Goal: Obtain resource: Download file/media

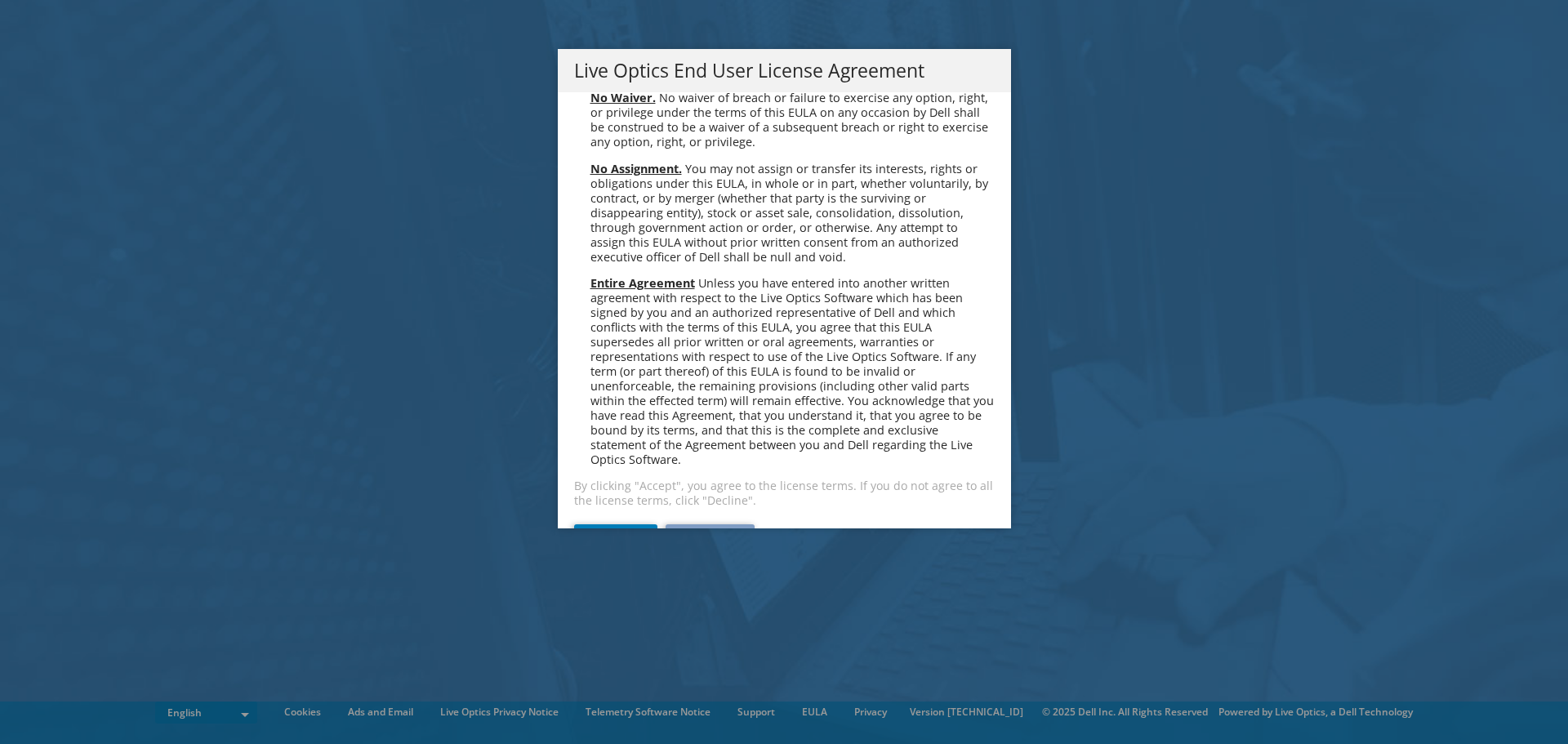
scroll to position [6177, 0]
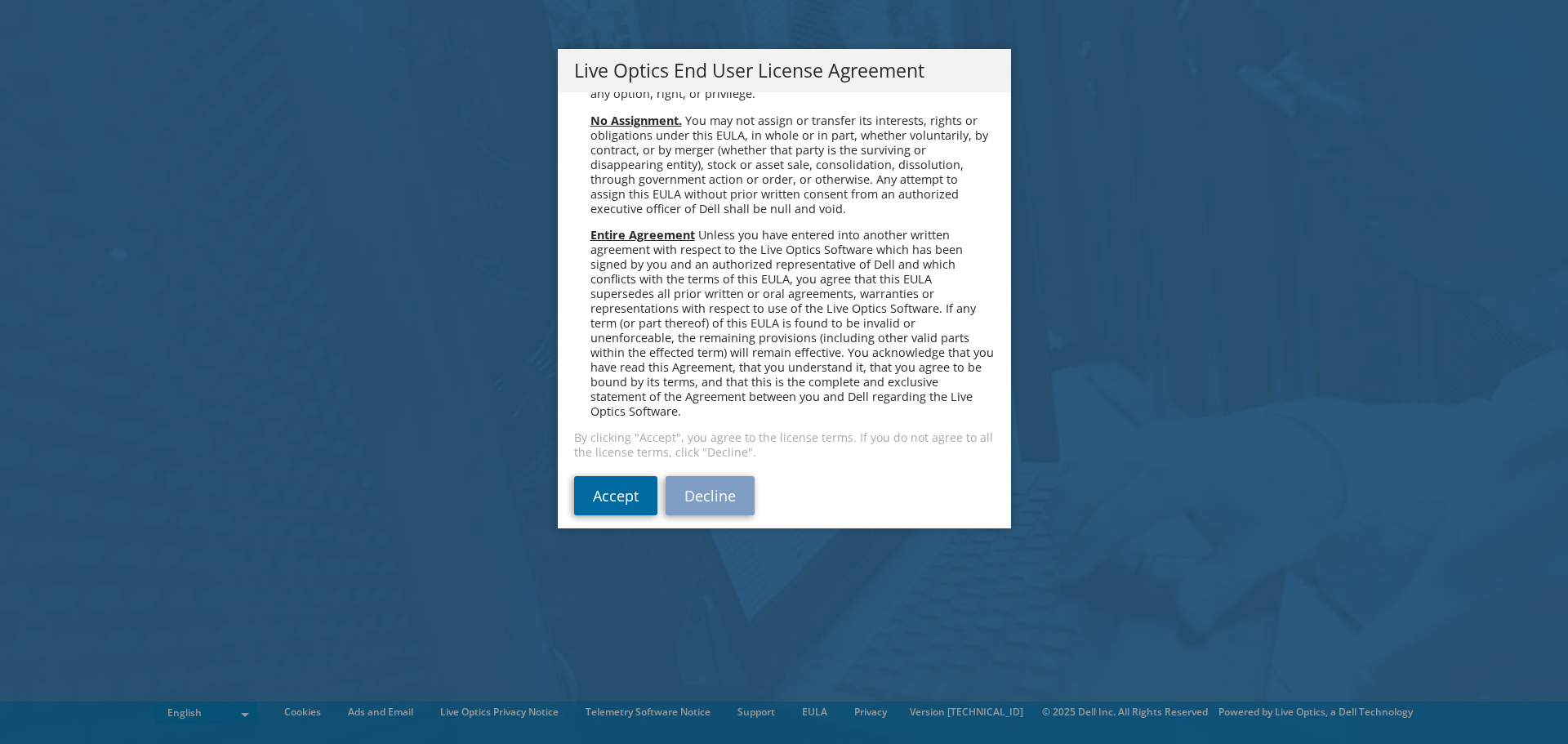
click at [619, 487] on link "Accept" at bounding box center [616, 495] width 83 height 39
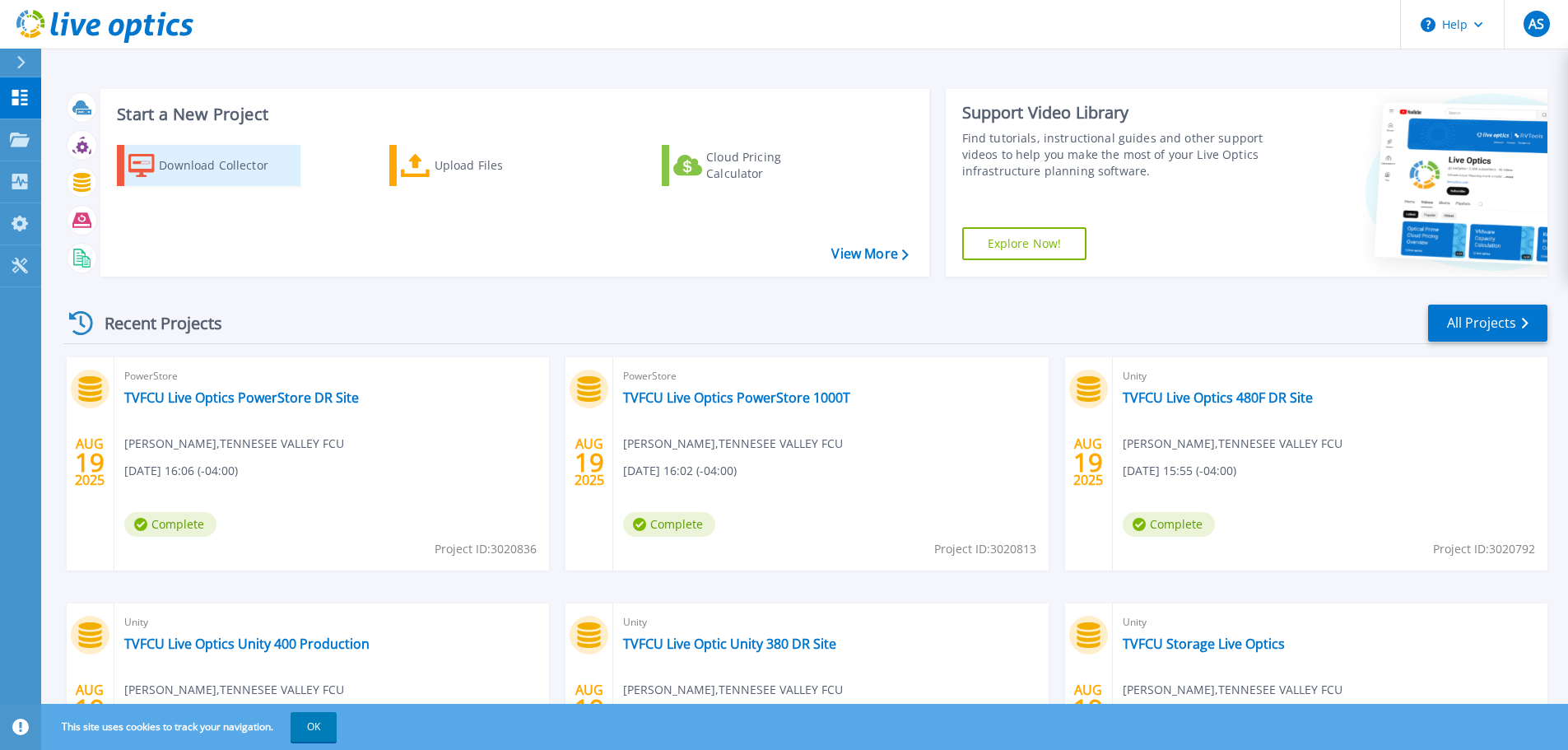
click at [209, 167] on div "Download Collector" at bounding box center [224, 165] width 132 height 33
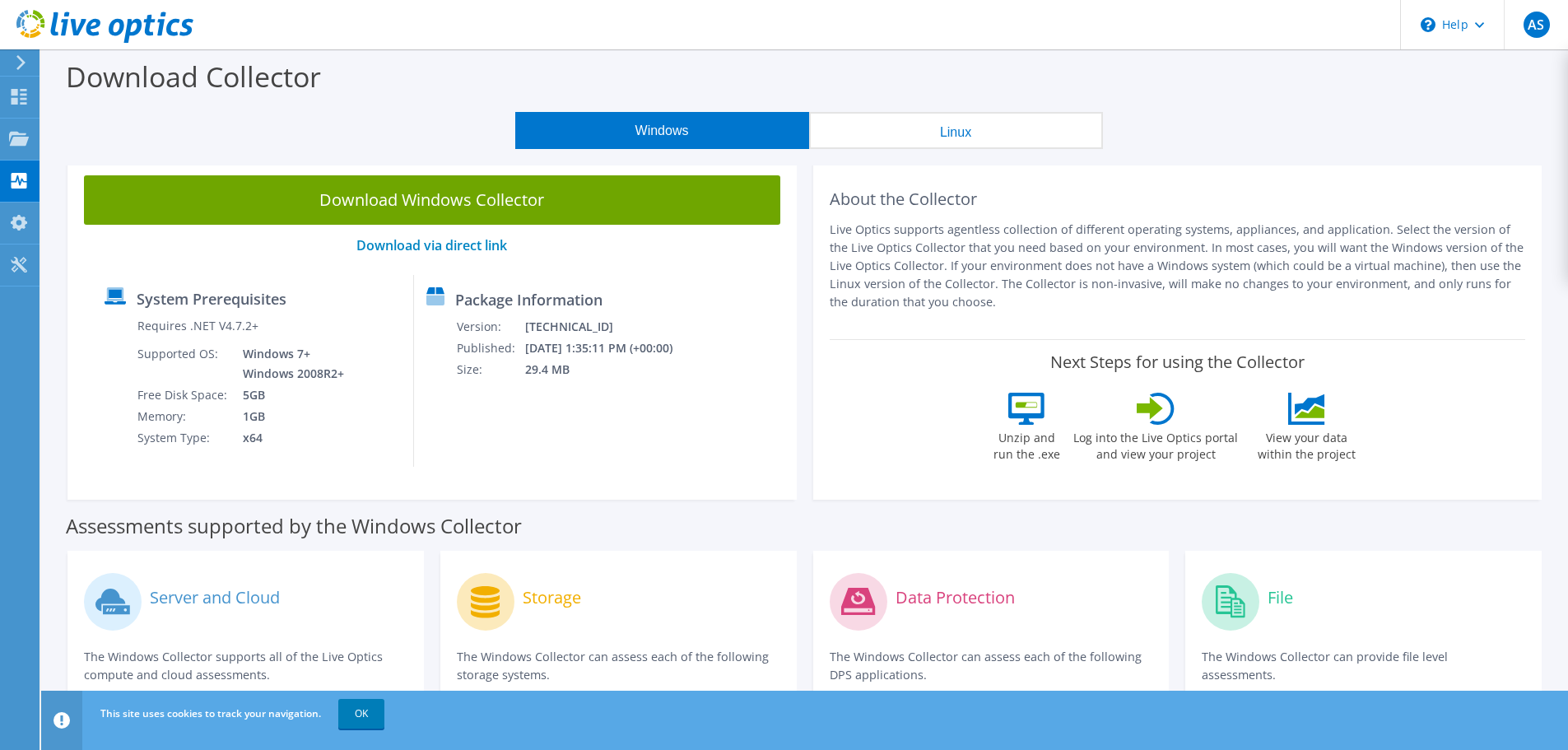
click at [493, 198] on link "Download Windows Collector" at bounding box center [431, 199] width 696 height 49
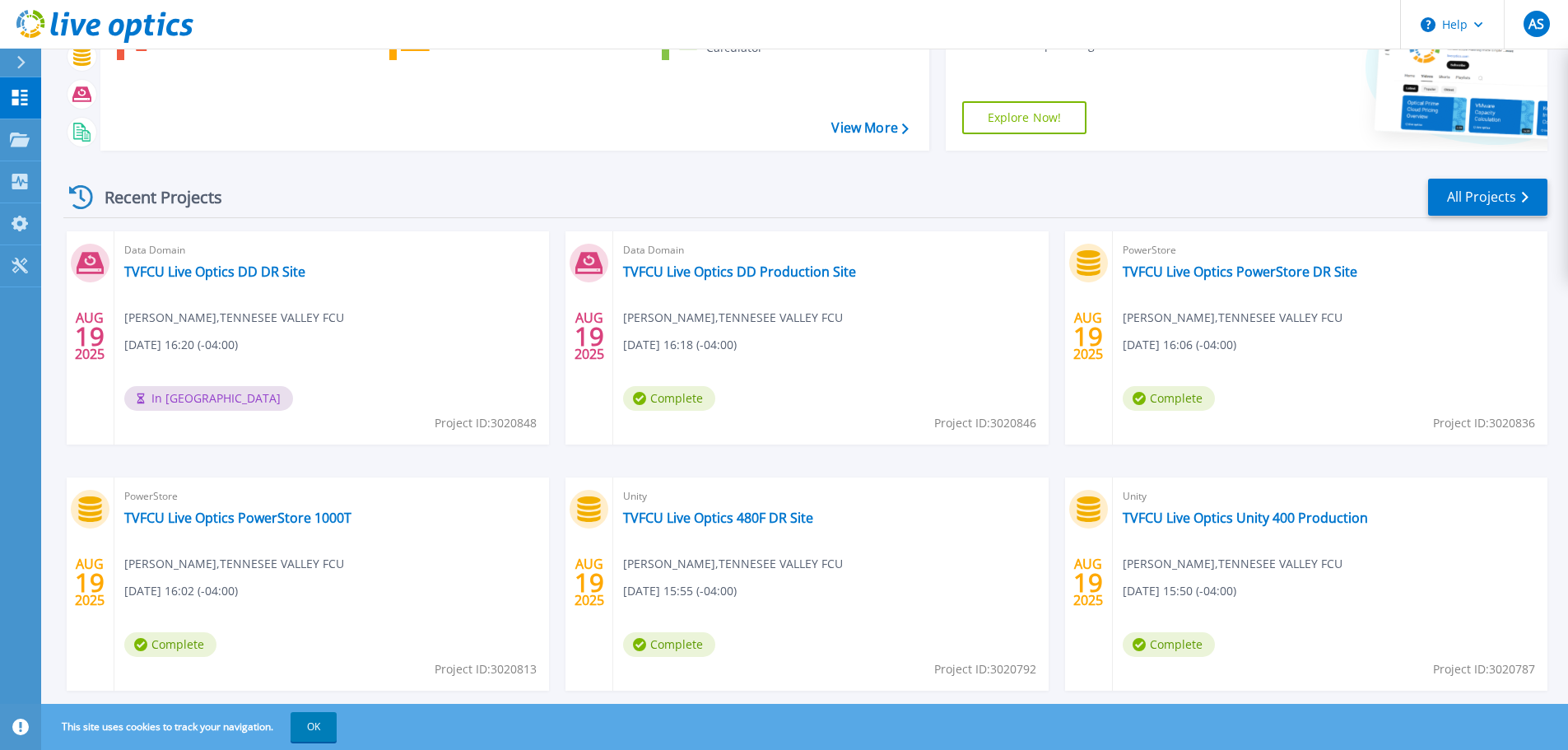
scroll to position [163, 0]
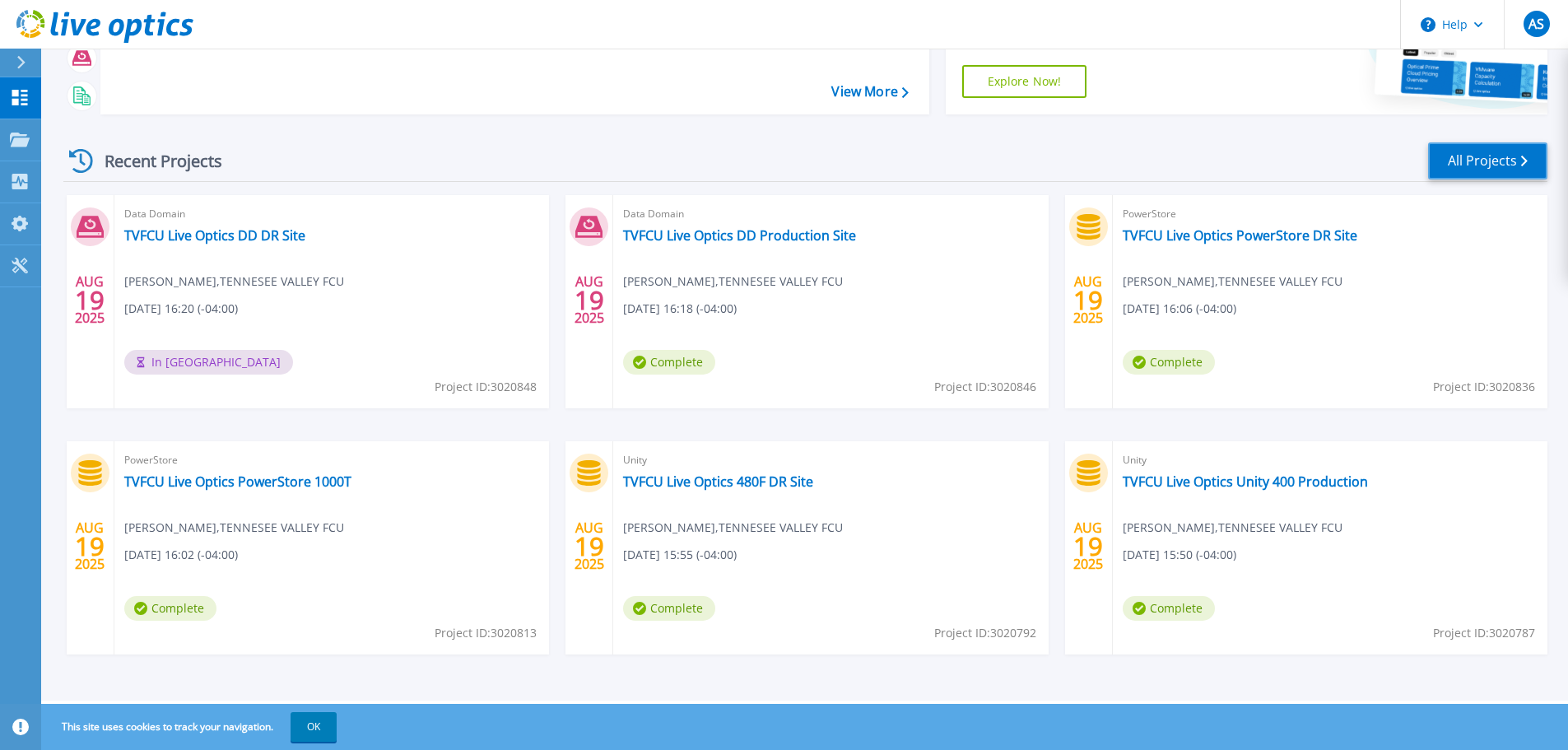
click at [1511, 157] on link "All Projects" at bounding box center [1488, 161] width 119 height 37
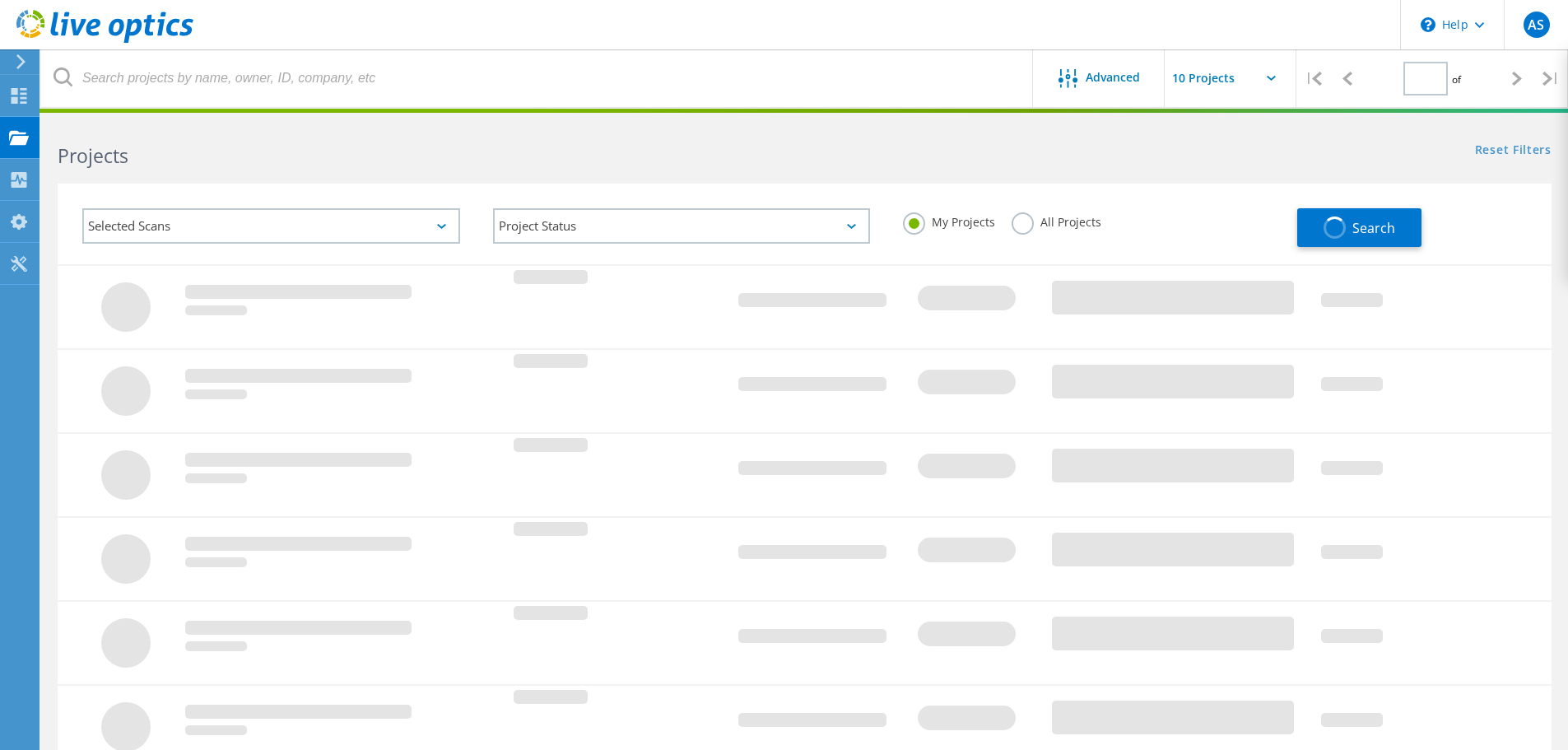
type input "1"
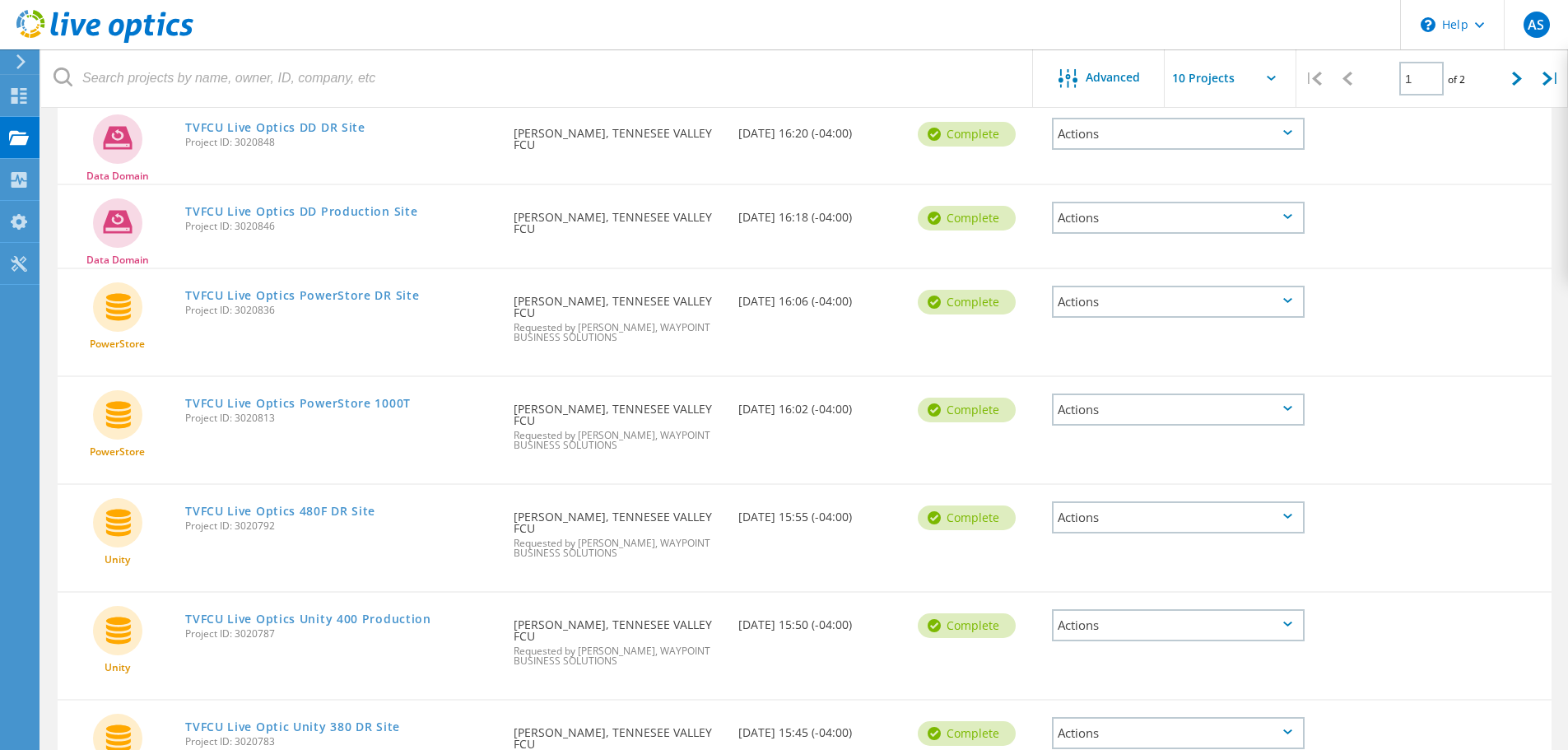
scroll to position [227, 0]
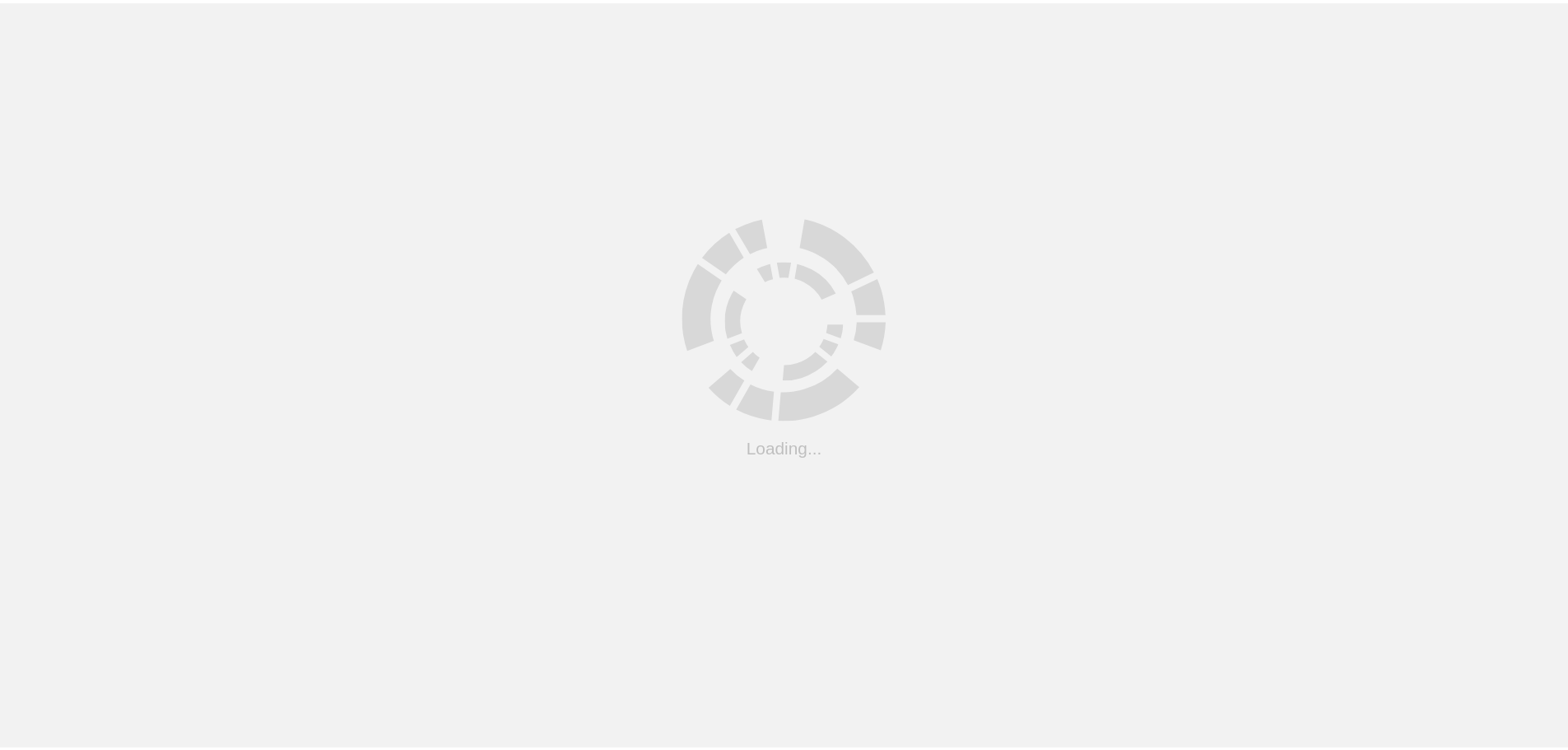
scroll to position [45, 0]
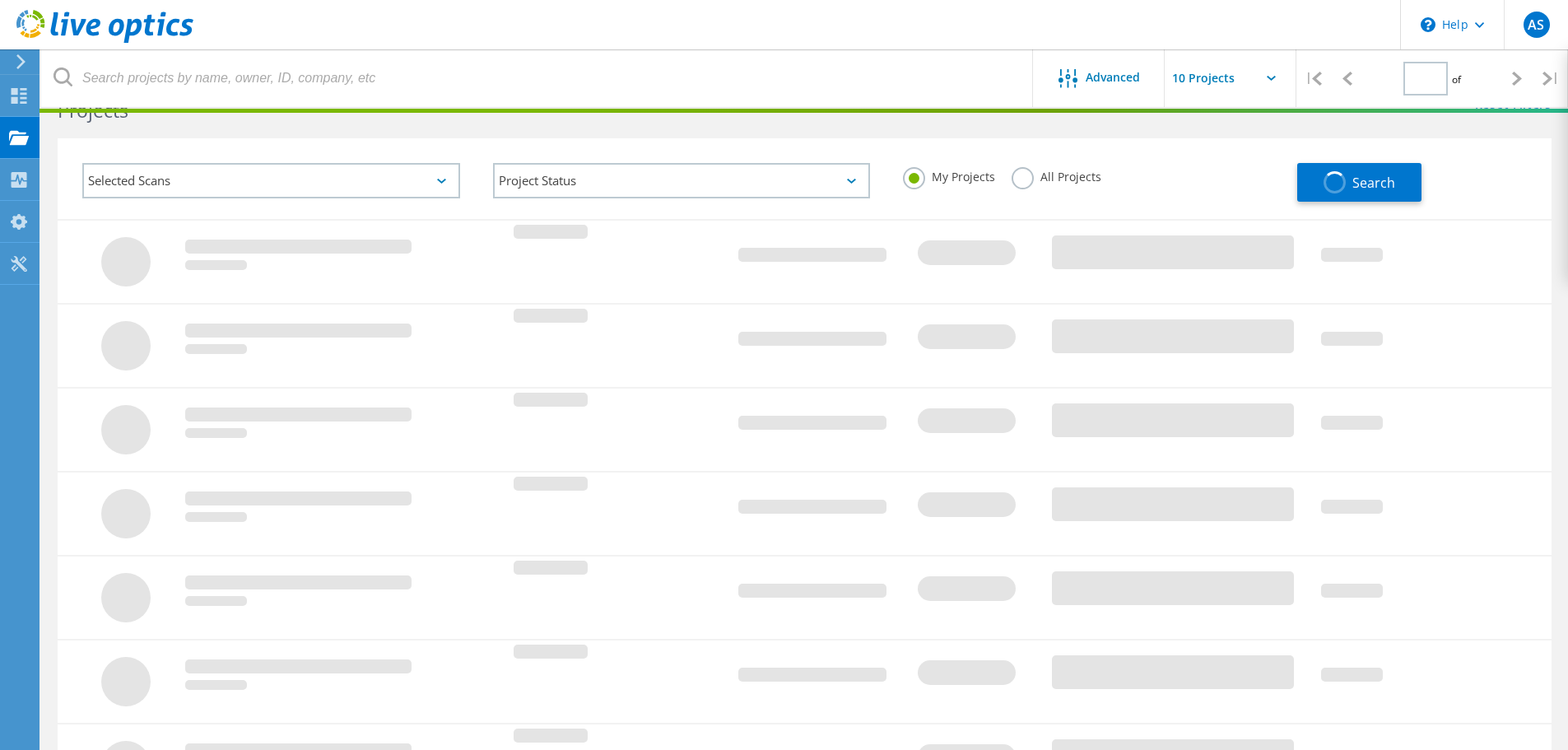
type input "1"
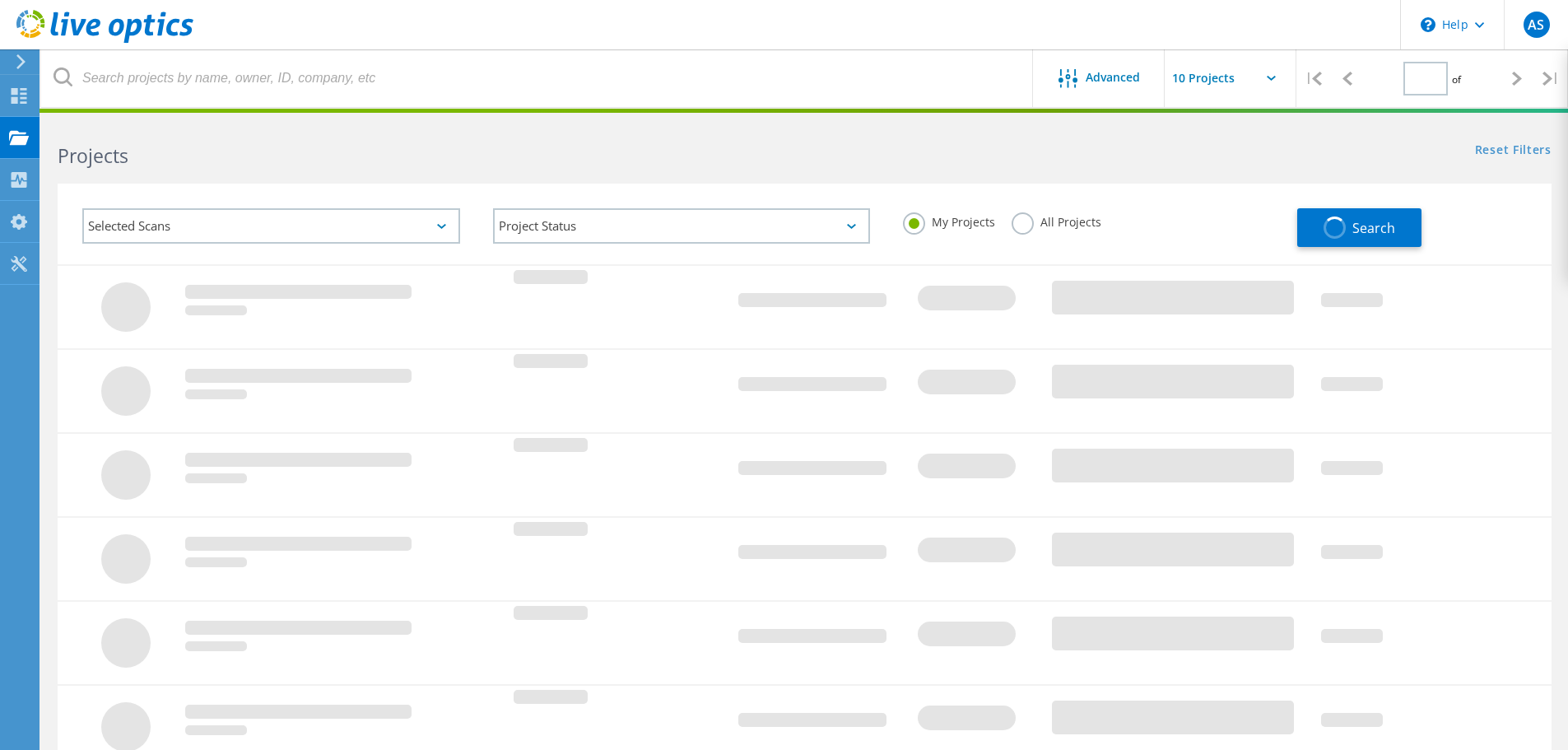
type input "1"
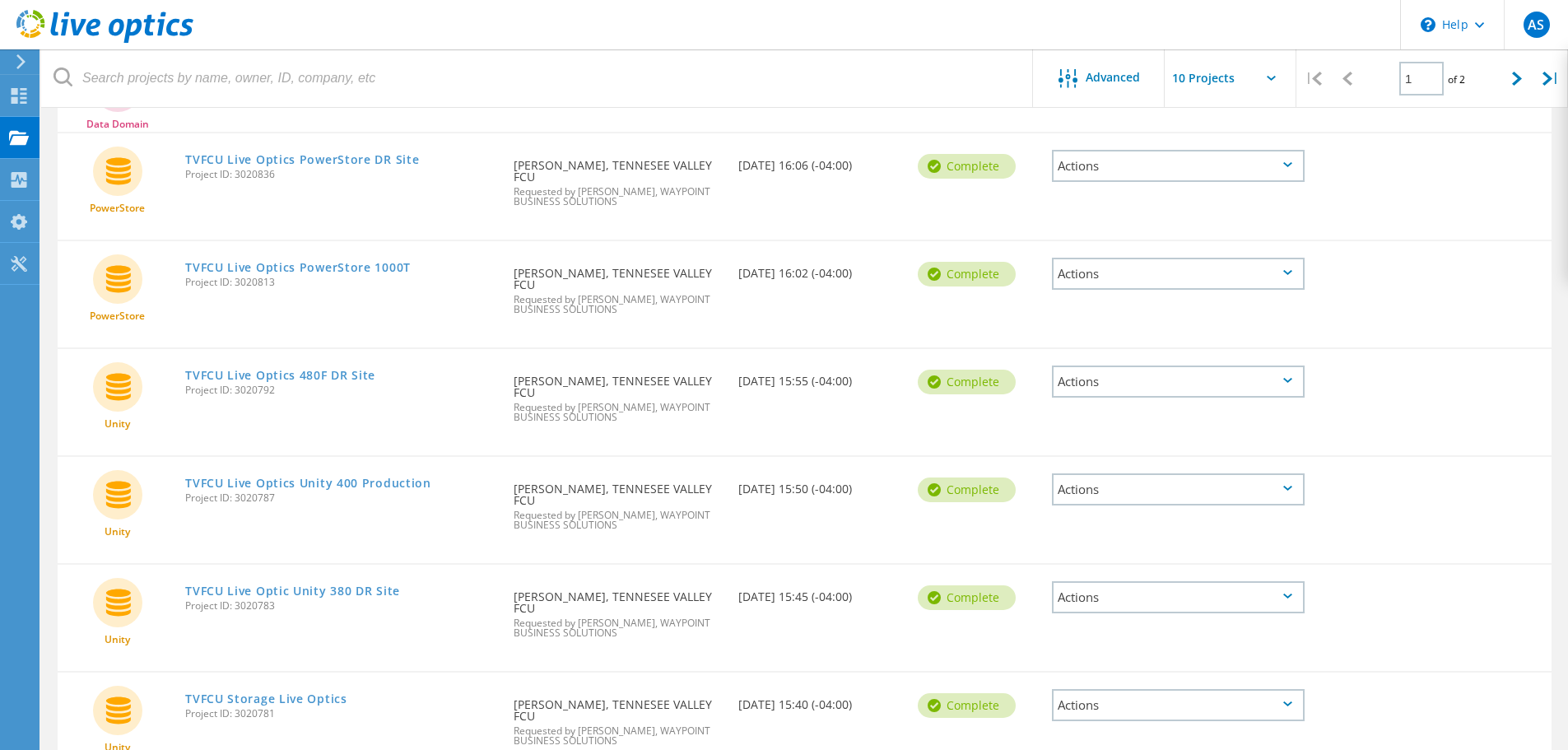
scroll to position [545, 0]
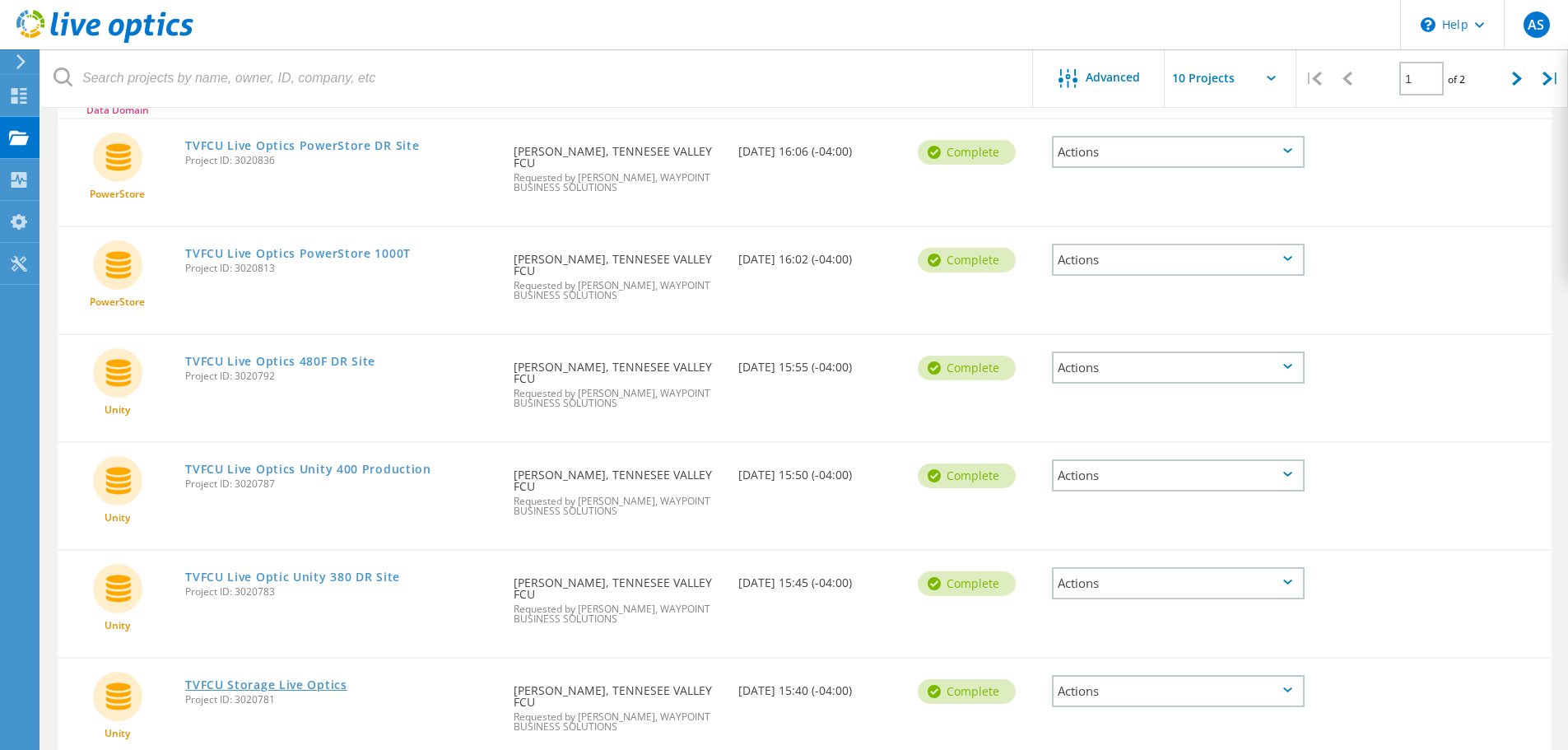
click at [280, 680] on link "TVFCU Storage Live Optics" at bounding box center [266, 685] width 162 height 12
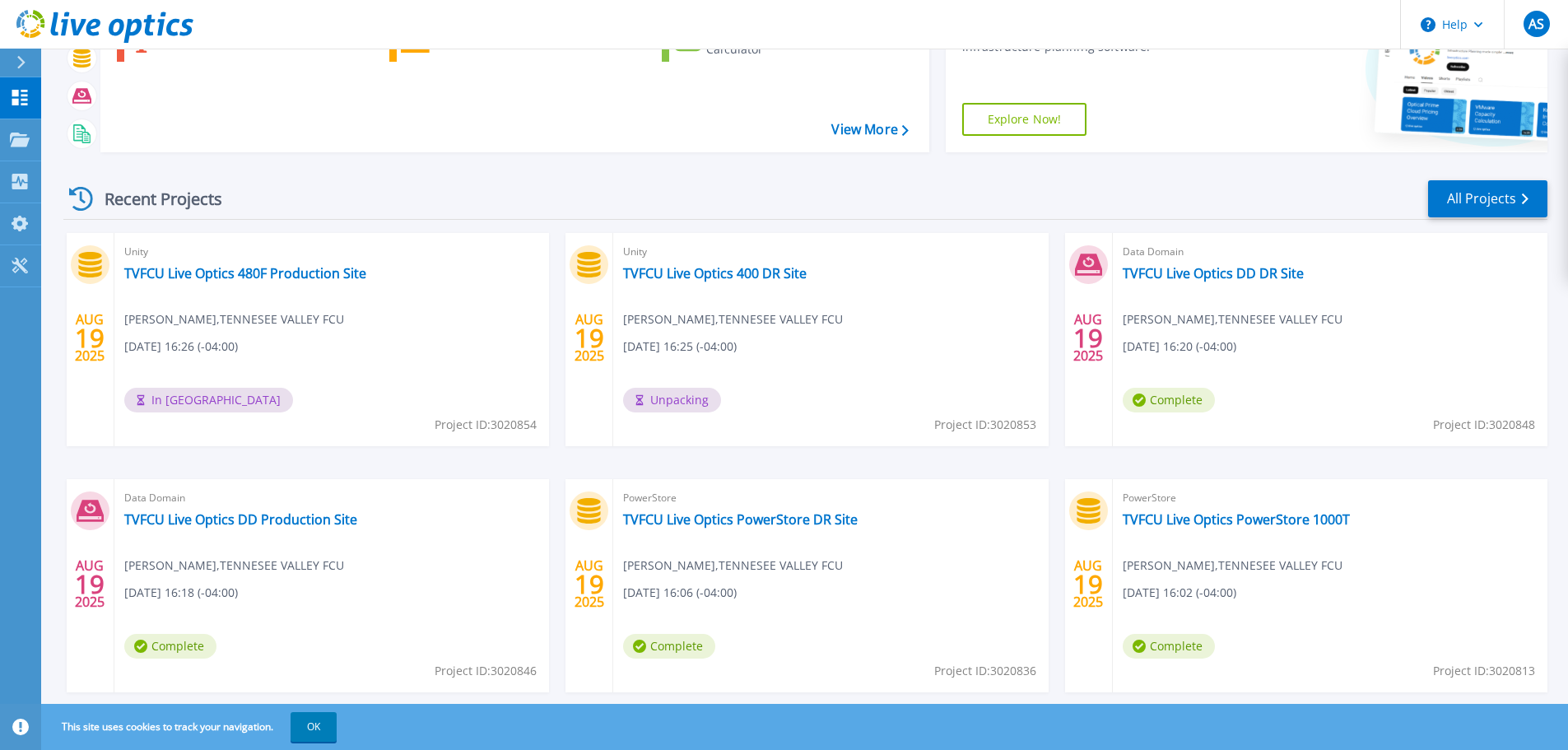
scroll to position [163, 0]
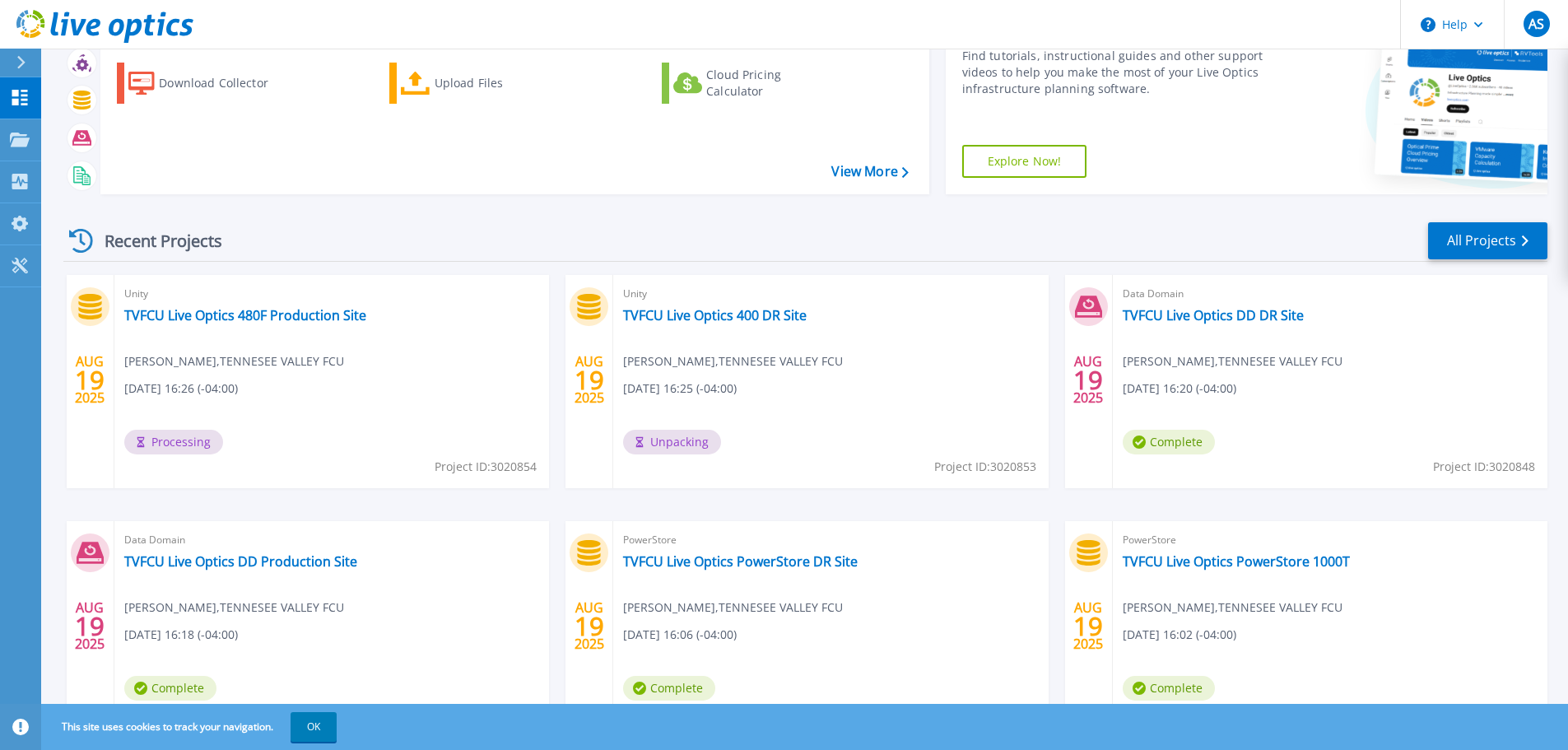
scroll to position [163, 0]
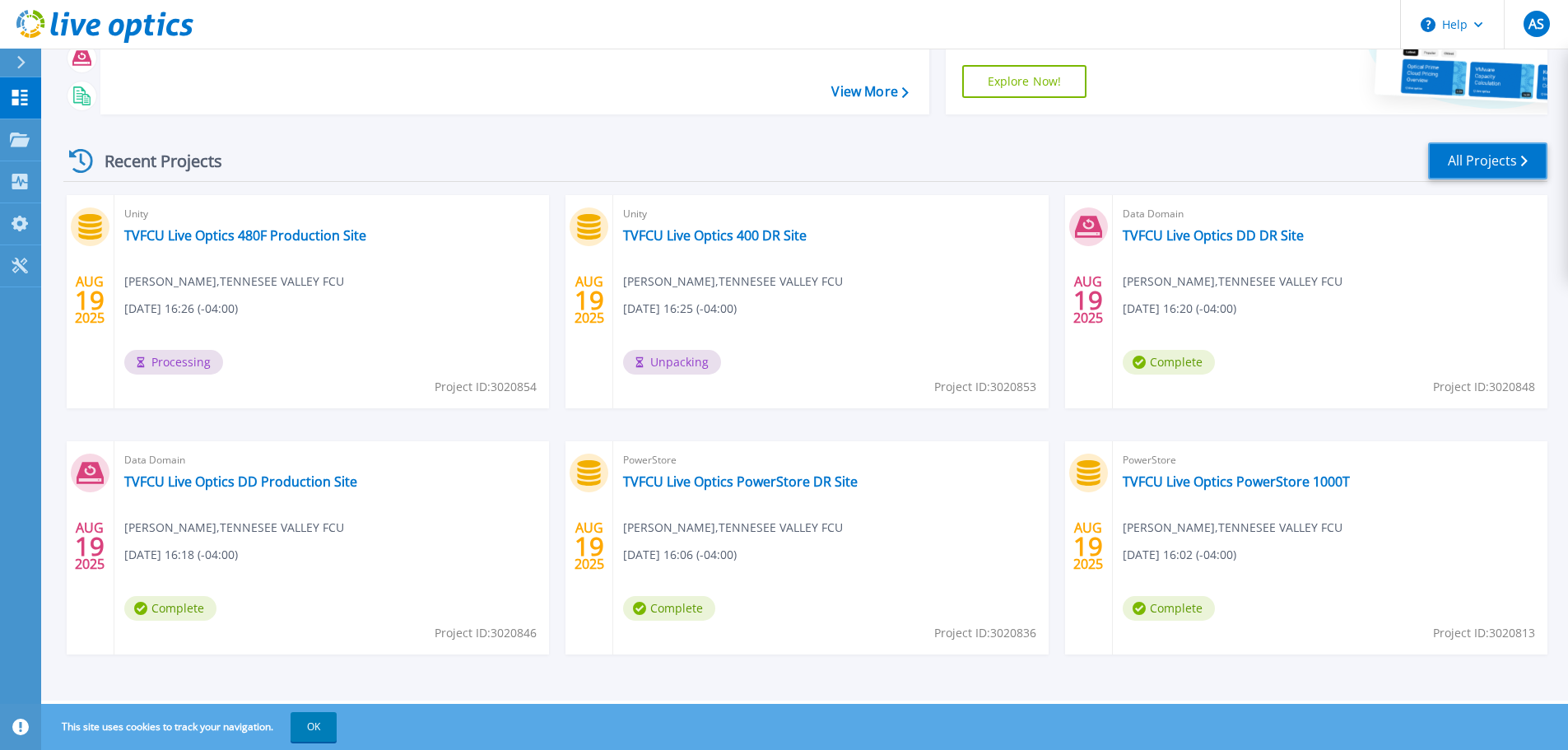
click at [1507, 155] on link "All Projects" at bounding box center [1488, 161] width 119 height 37
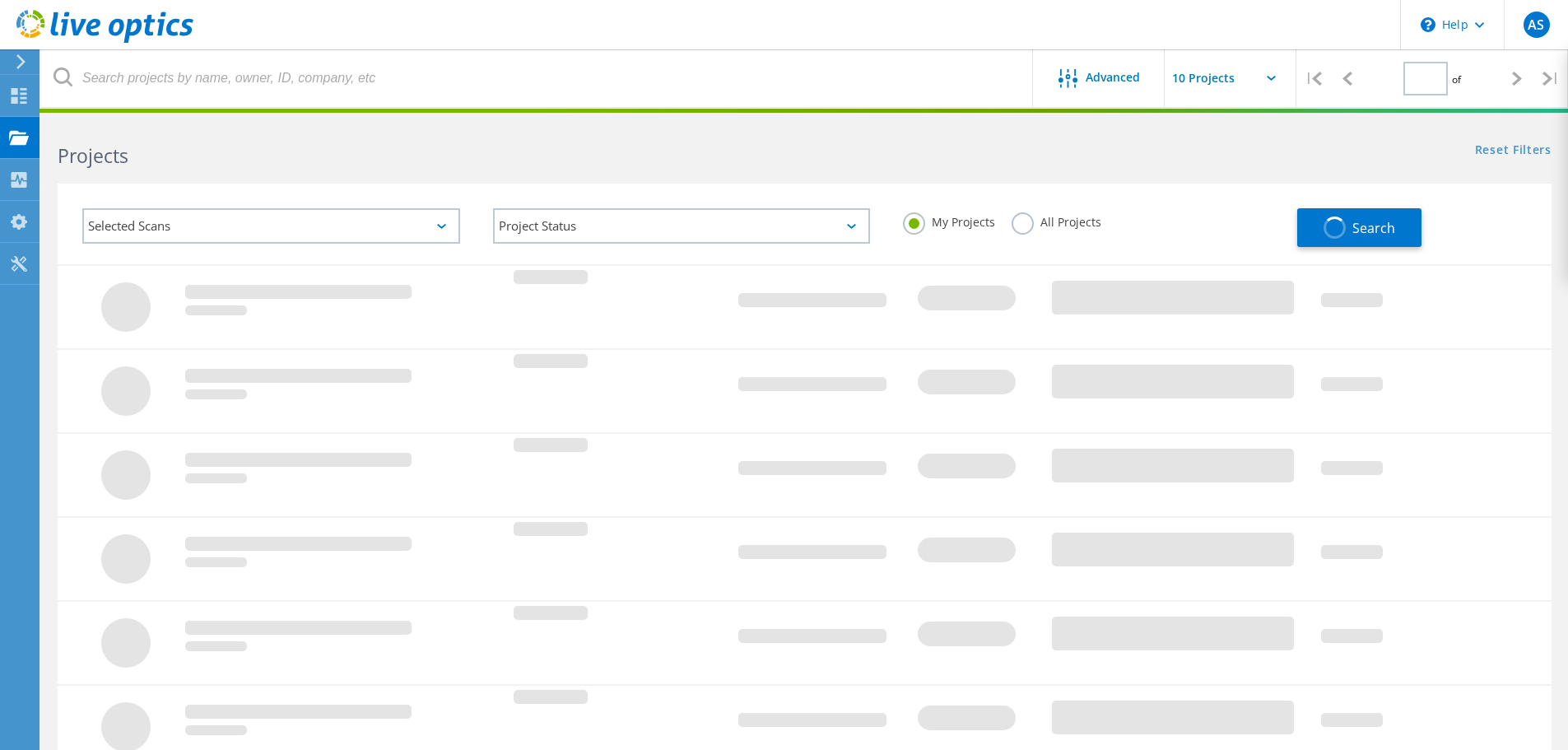
type input "1"
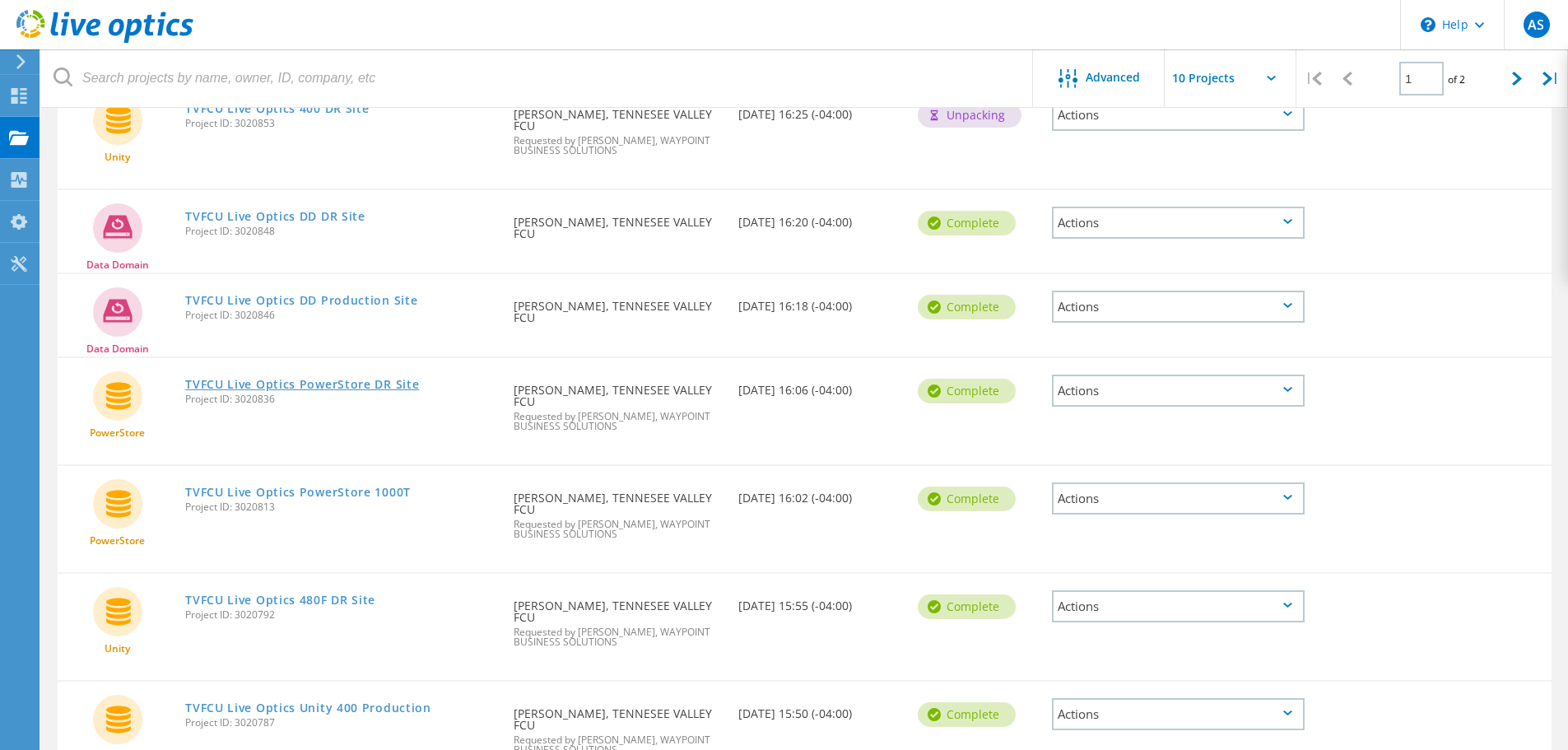
scroll to position [297, 0]
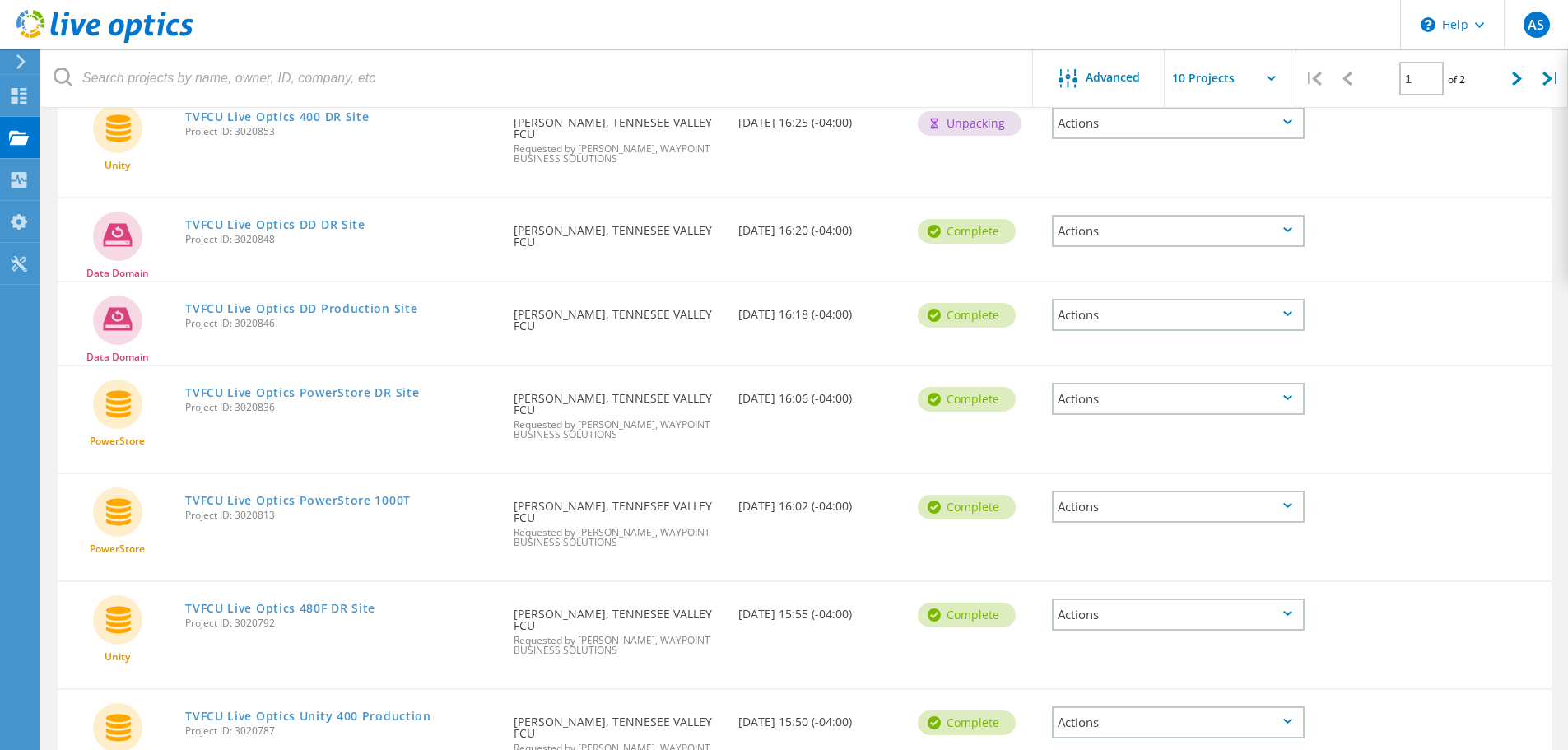
click at [302, 303] on link "TVFCU Live Optics DD Production Site" at bounding box center [301, 309] width 232 height 12
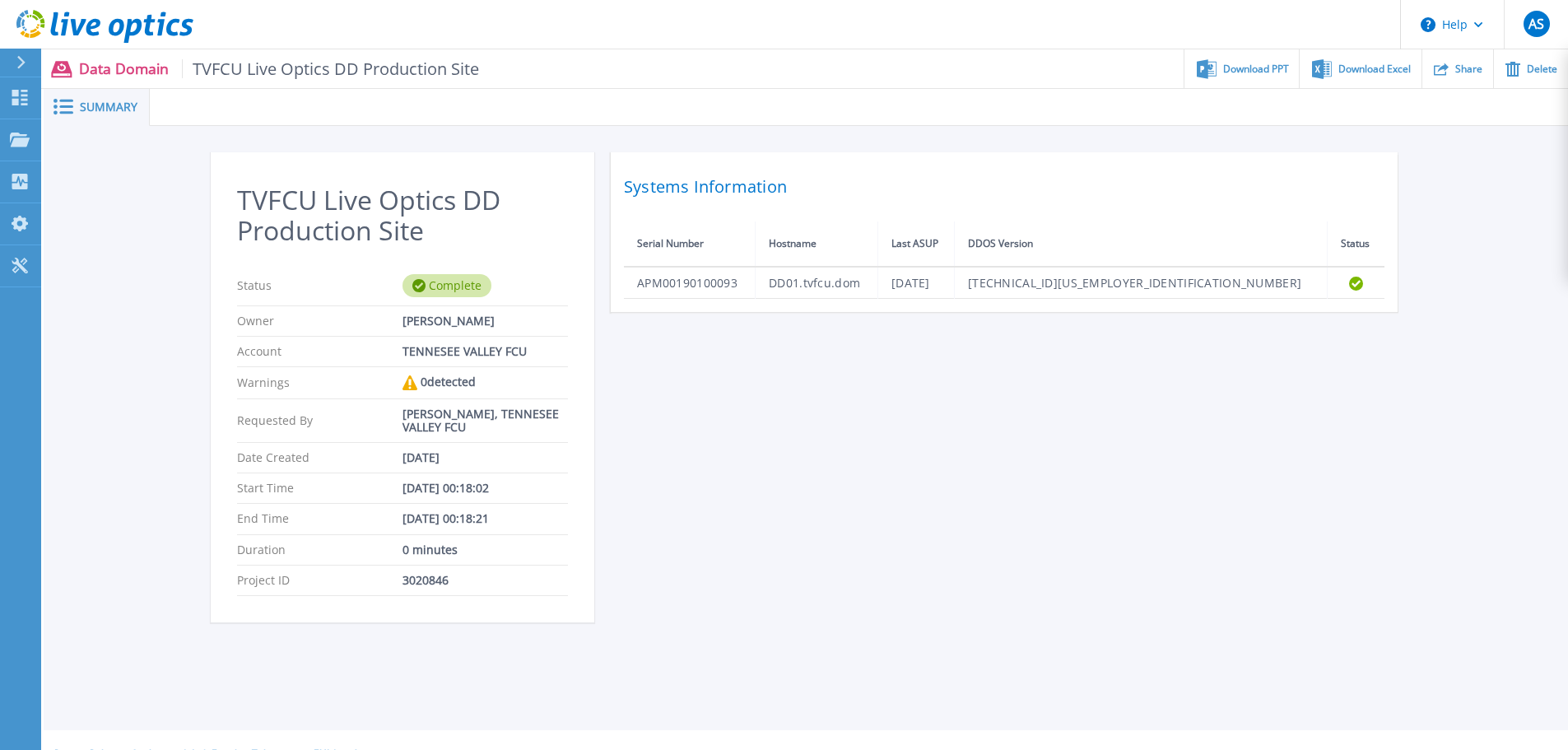
scroll to position [29, 0]
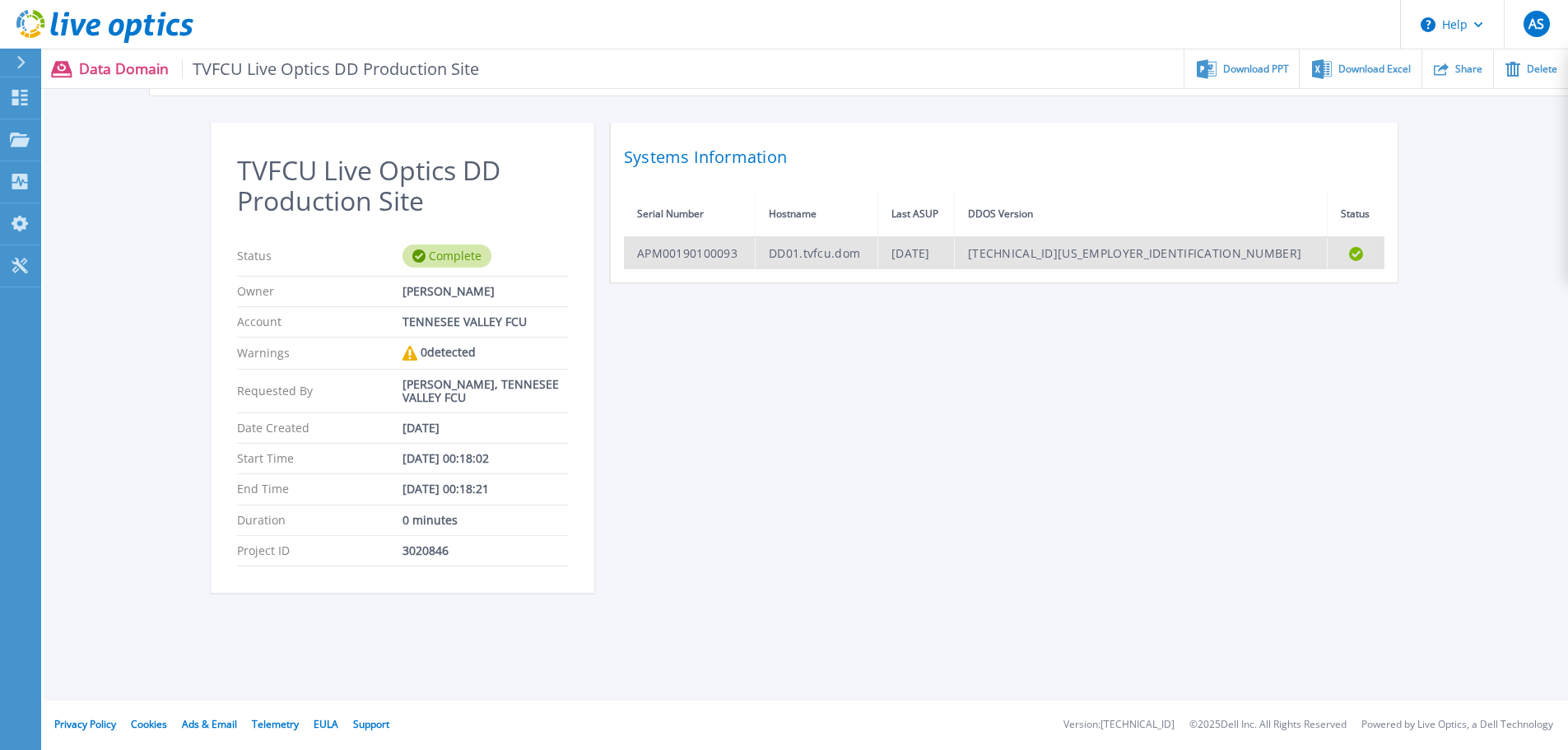
click at [872, 253] on td "DD01.tvfcu.dom" at bounding box center [817, 253] width 122 height 32
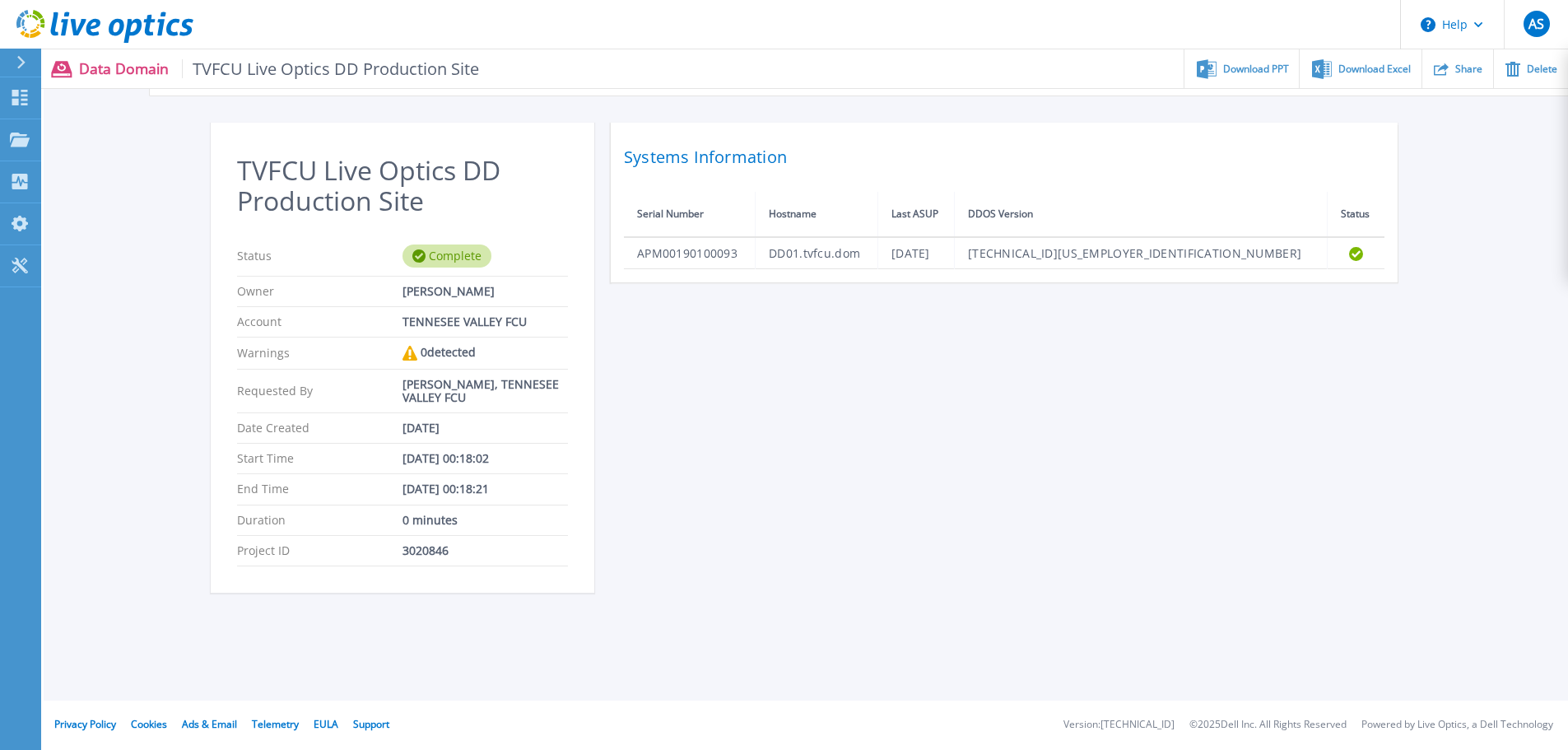
click at [116, 68] on p "Data Domain TVFCU Live Optics DD Production Site" at bounding box center [279, 69] width 401 height 19
click at [35, 103] on link "Dashboard Dashboard" at bounding box center [20, 98] width 41 height 42
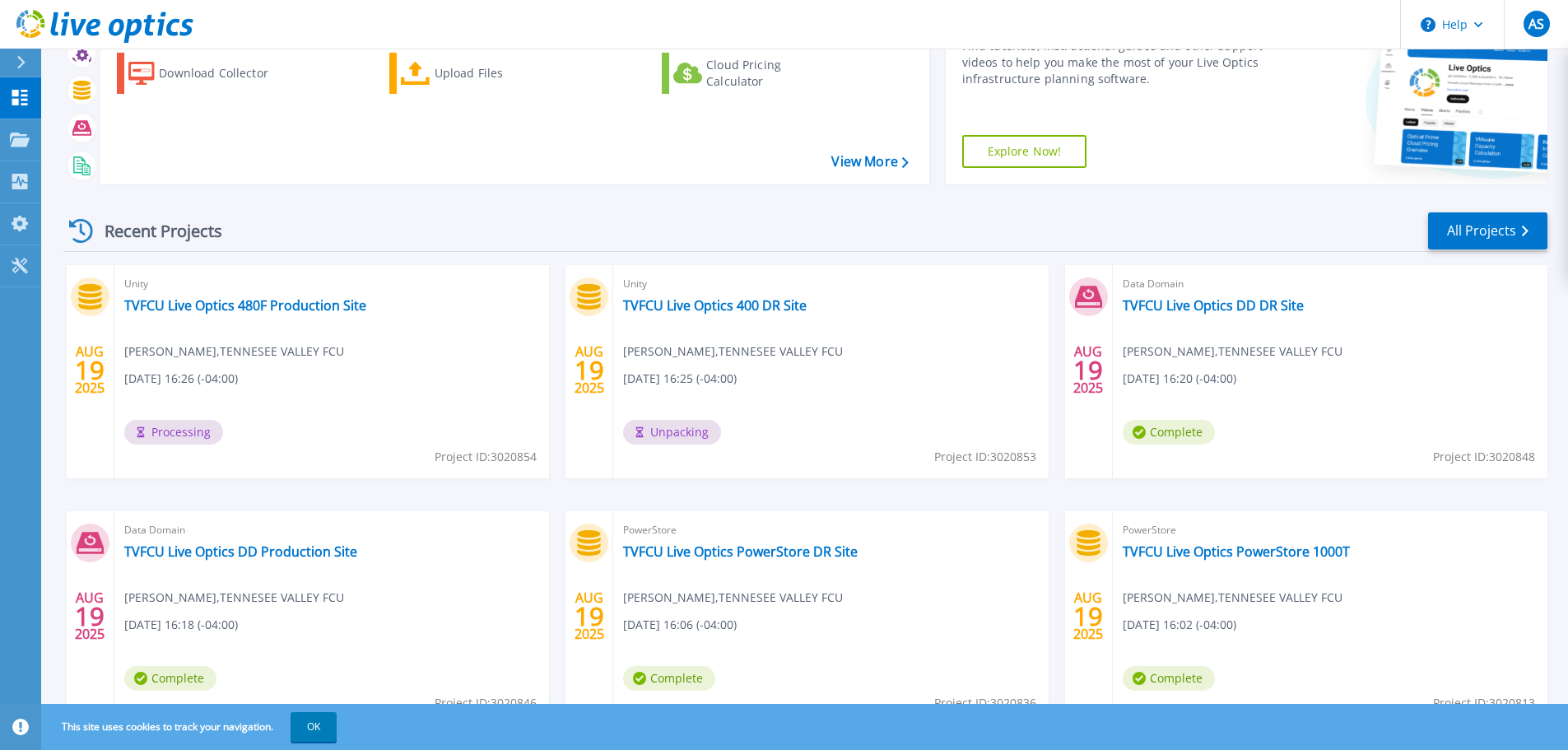
scroll to position [163, 0]
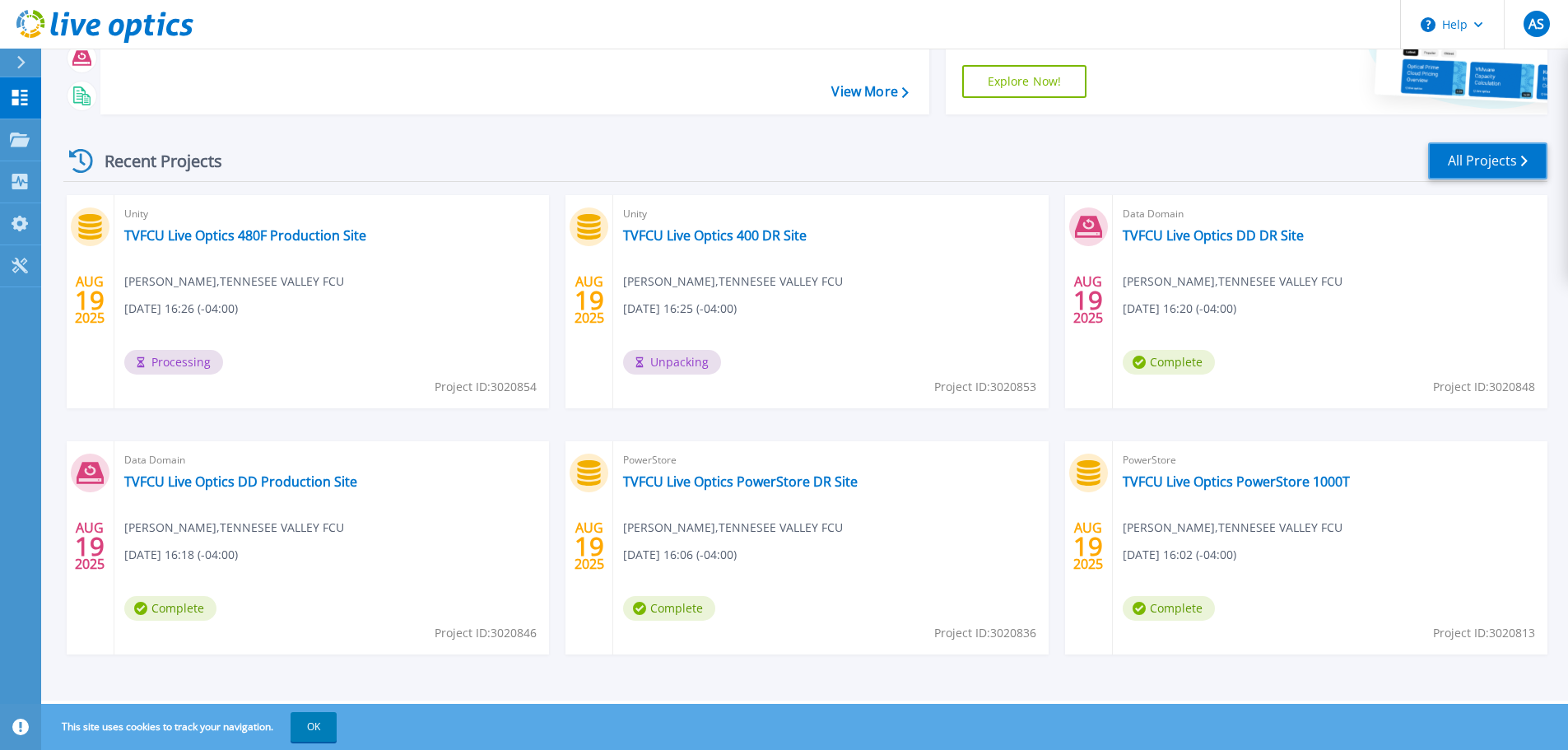
click at [1517, 167] on link "All Projects" at bounding box center [1488, 161] width 119 height 37
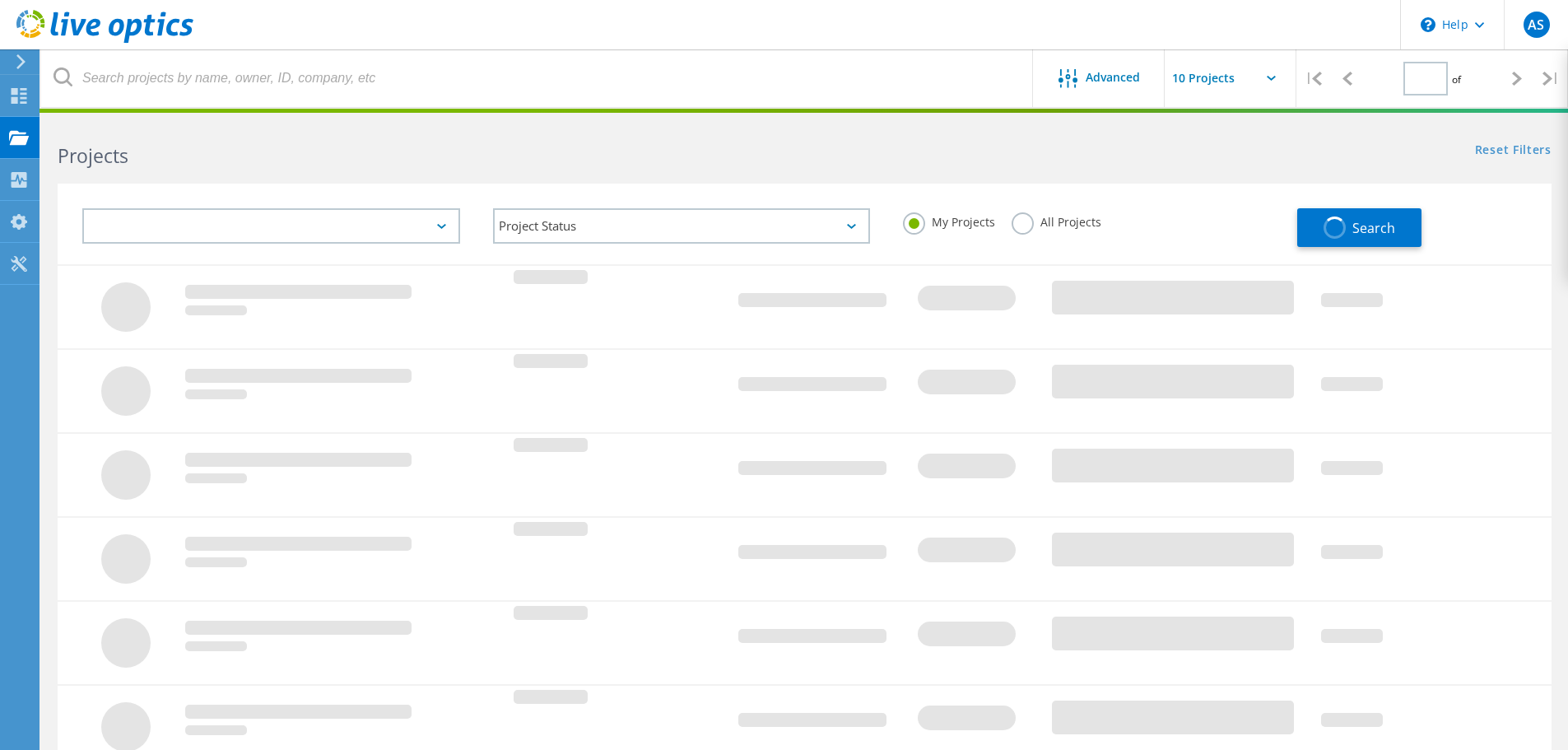
type input "1"
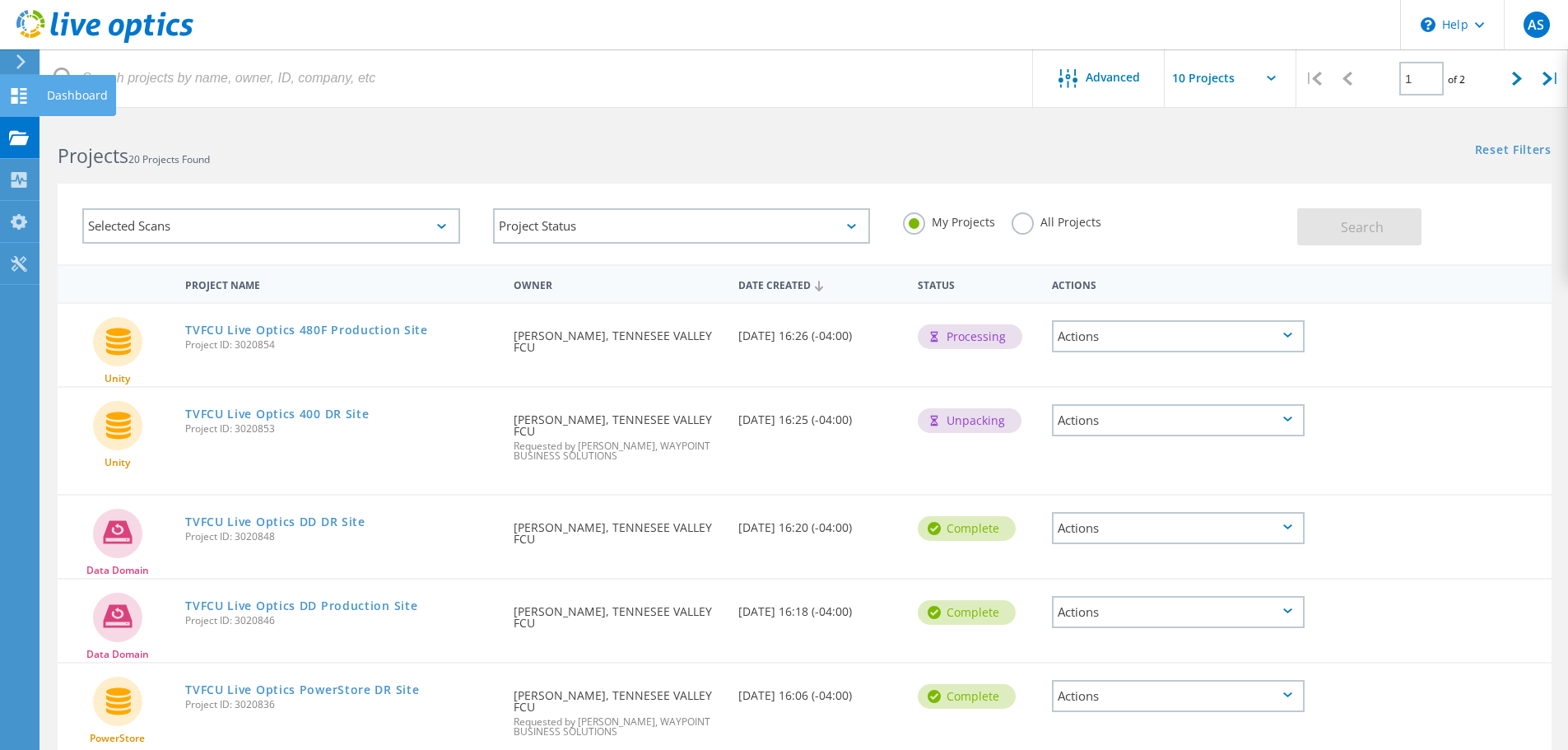
click at [19, 101] on icon at bounding box center [19, 96] width 20 height 16
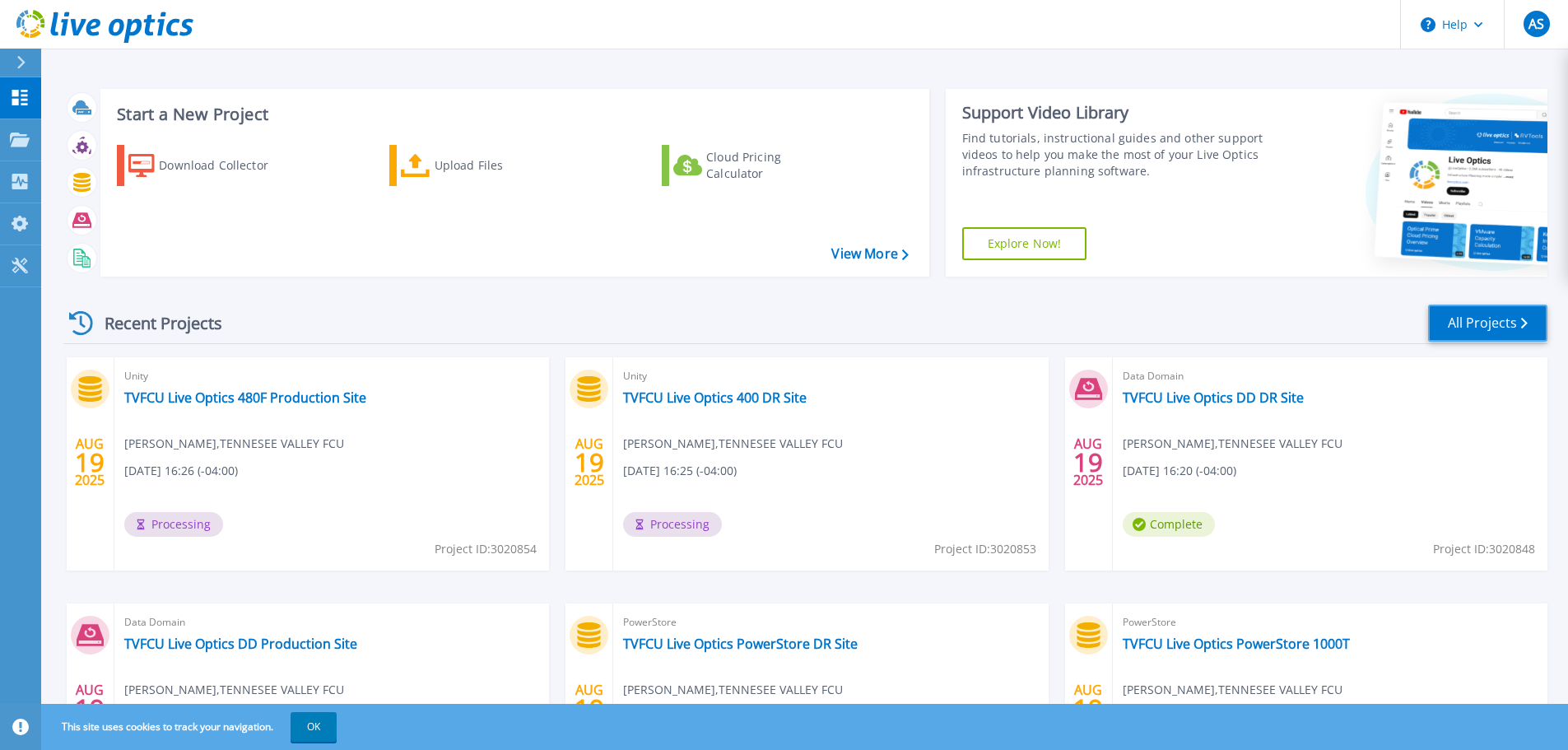
click at [1486, 314] on link "All Projects" at bounding box center [1488, 323] width 119 height 37
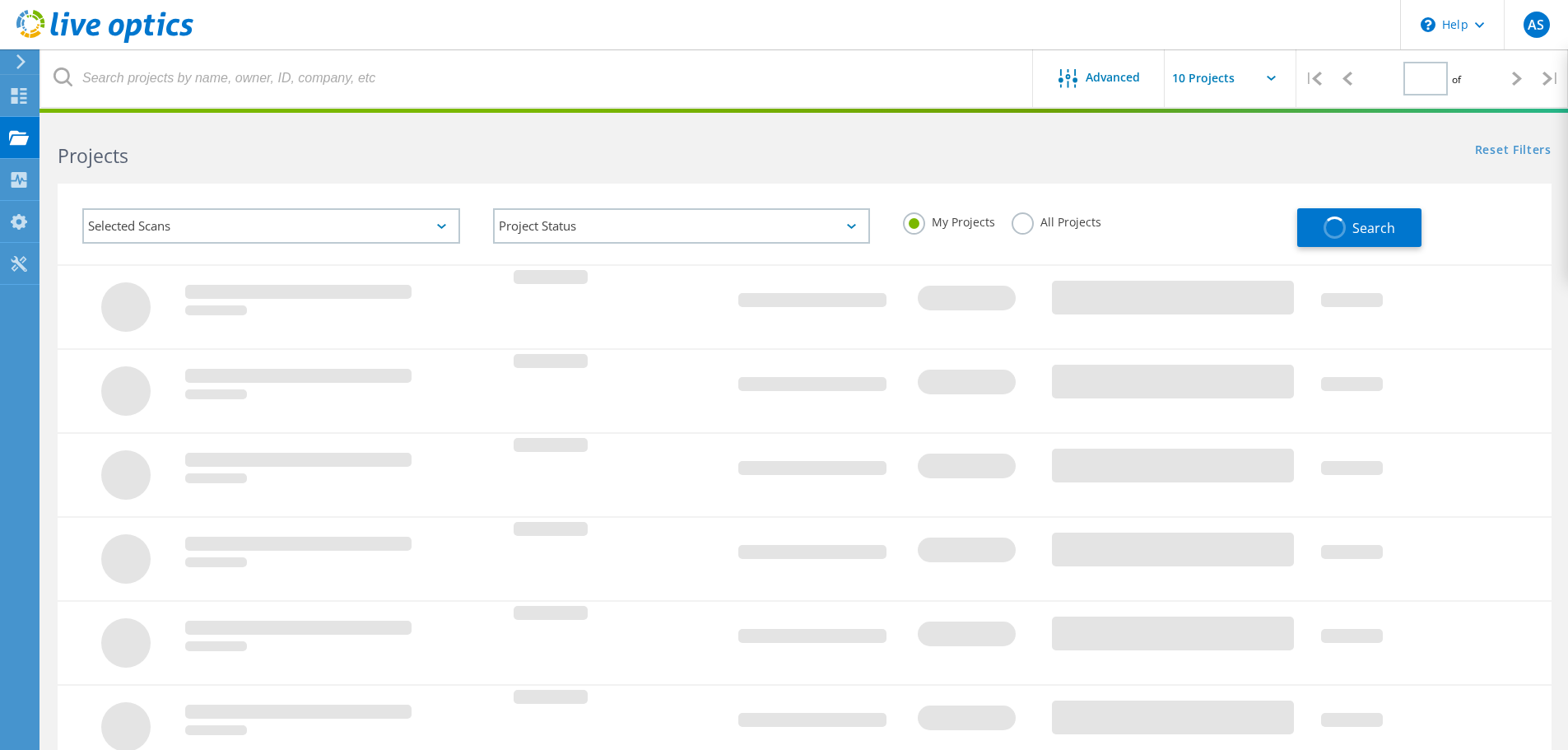
type input "1"
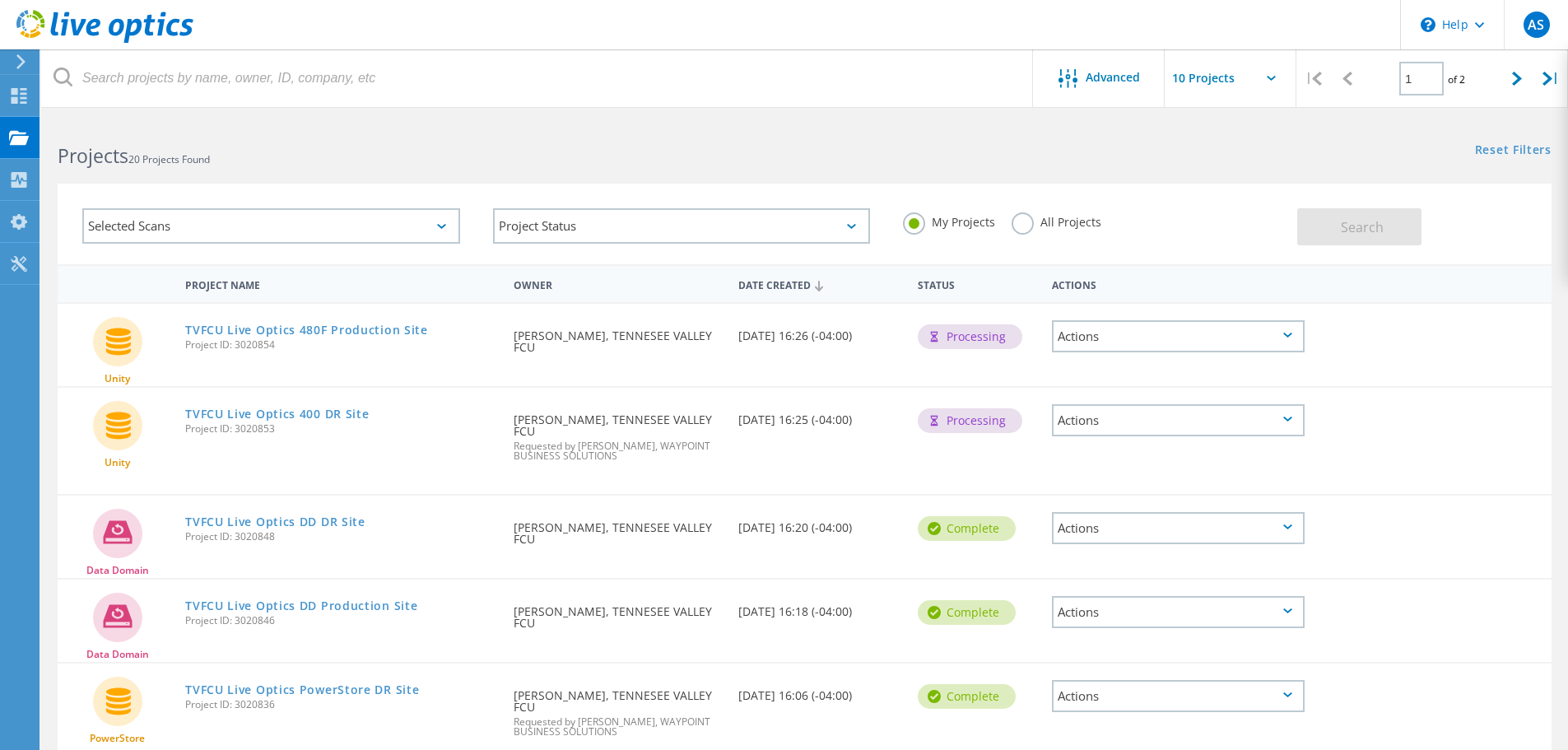
click at [713, 527] on div "Requested By [PERSON_NAME], TENNESEE VALLEY FCU" at bounding box center [616, 529] width 224 height 66
click at [224, 516] on link "TVFCU Live Optics DD DR Site" at bounding box center [275, 522] width 180 height 12
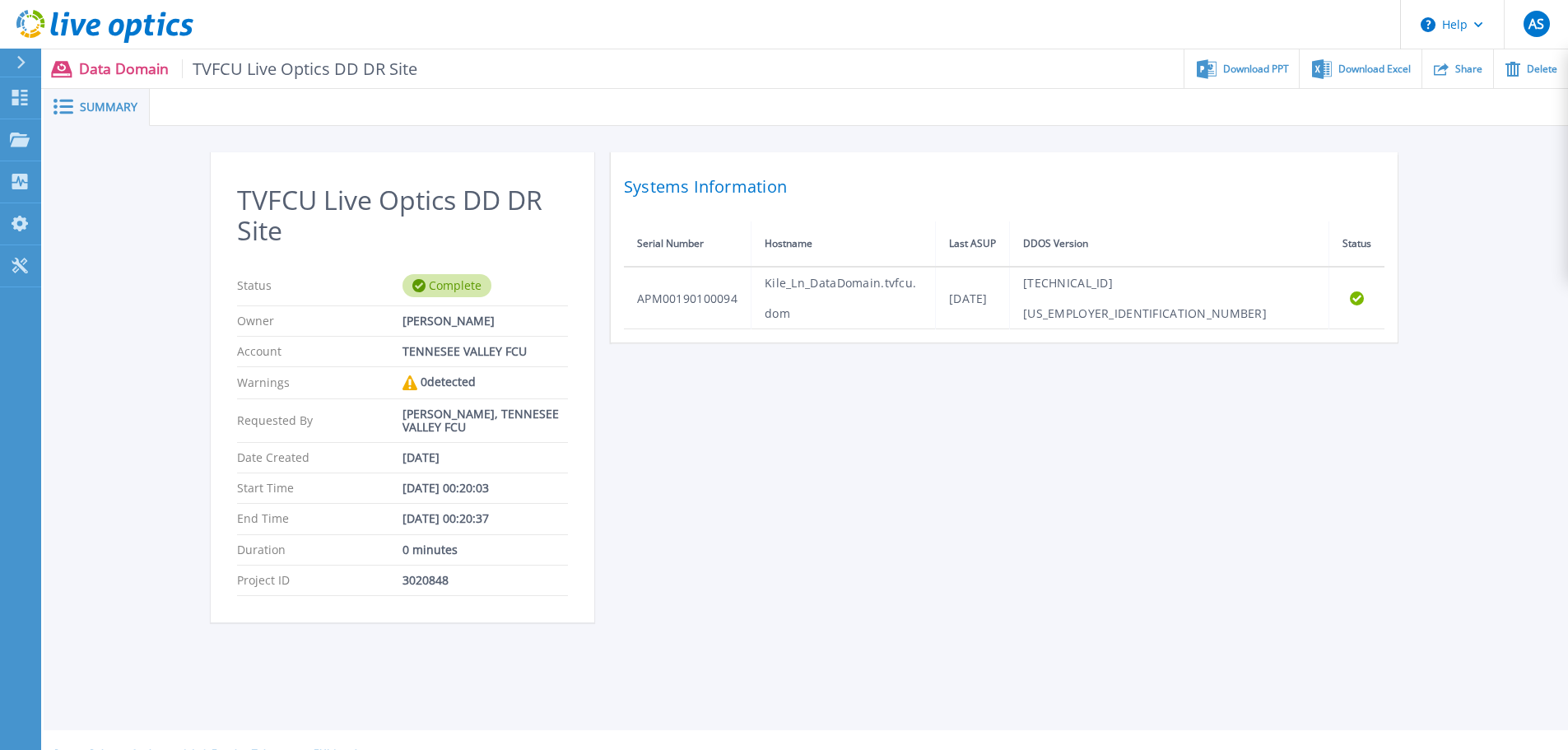
click at [86, 106] on span "Summary" at bounding box center [108, 107] width 58 height 12
click at [70, 108] on rect at bounding box center [66, 106] width 14 height 3
click at [1267, 68] on span "Download PPT" at bounding box center [1256, 69] width 66 height 10
click at [18, 59] on icon at bounding box center [21, 63] width 9 height 13
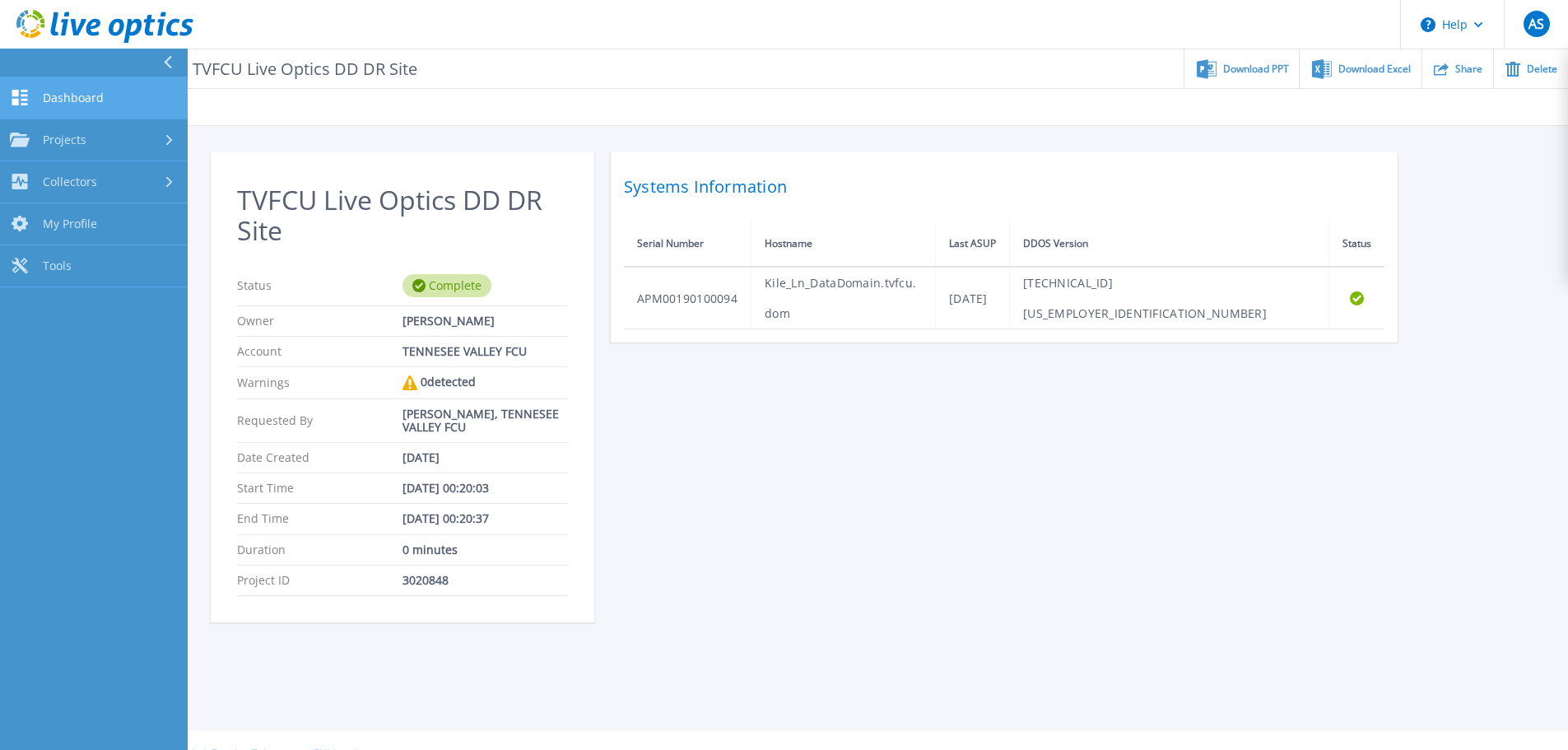
click at [73, 102] on span "Dashboard" at bounding box center [73, 98] width 61 height 15
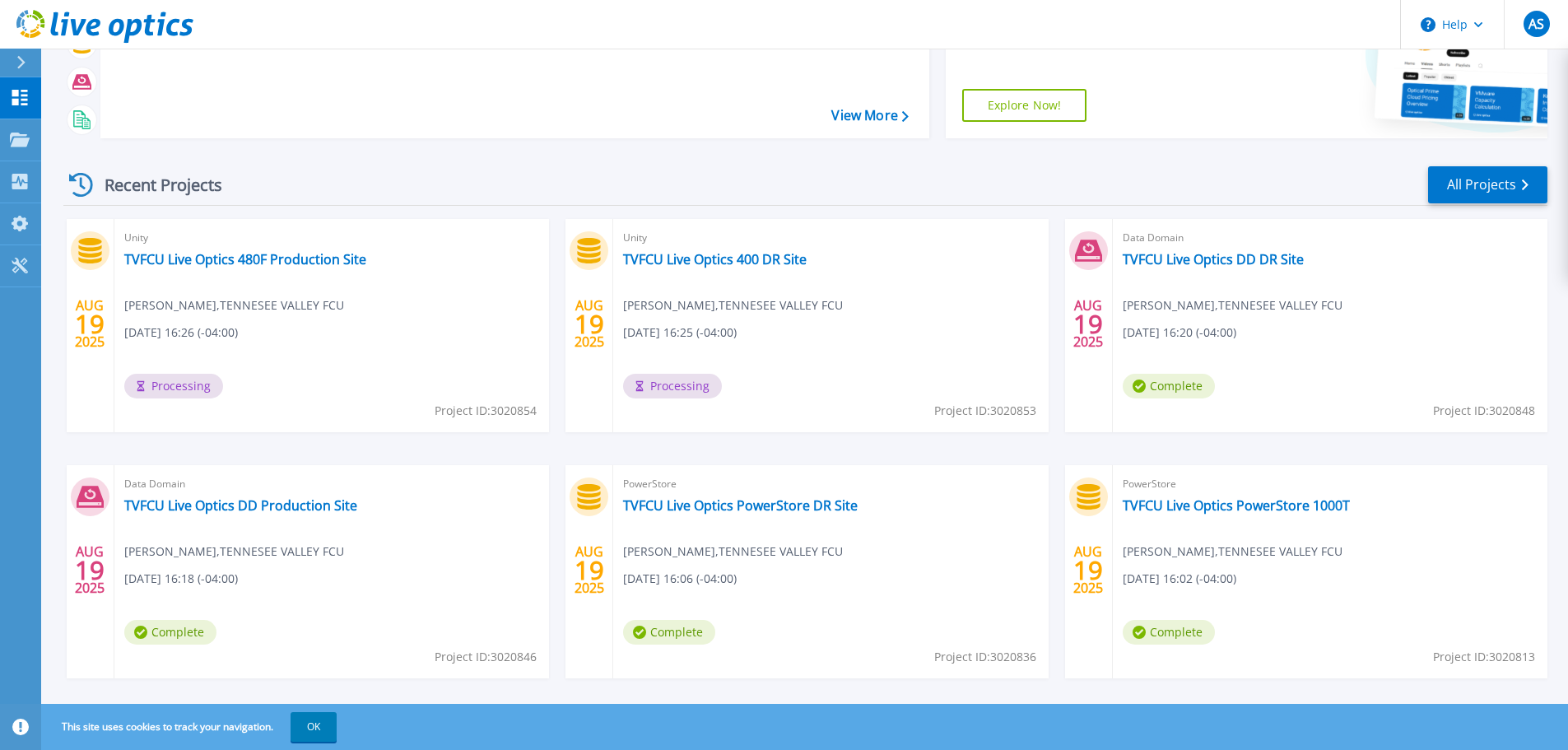
scroll to position [163, 0]
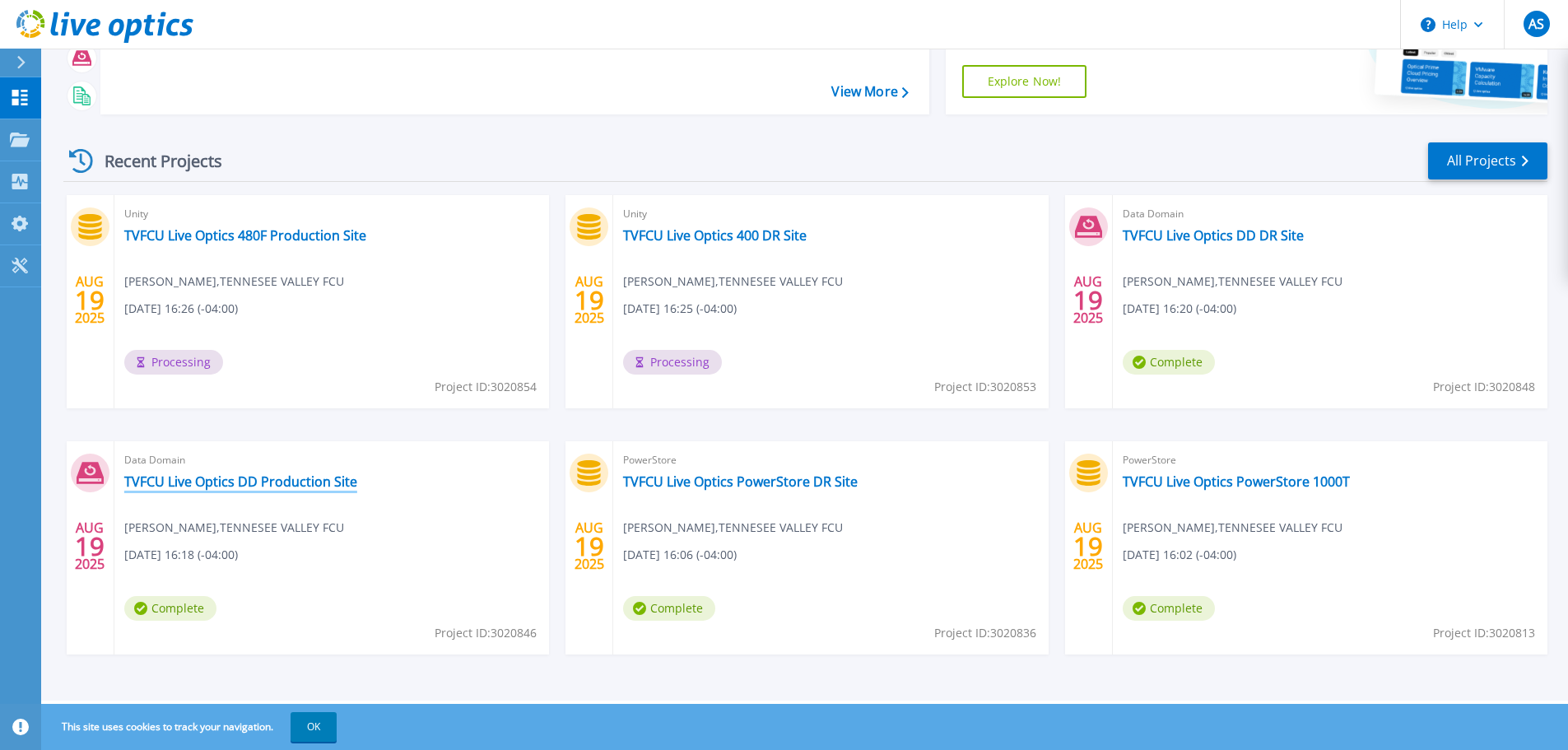
click at [261, 486] on link "TVFCU Live Optics DD Production Site" at bounding box center [240, 482] width 233 height 17
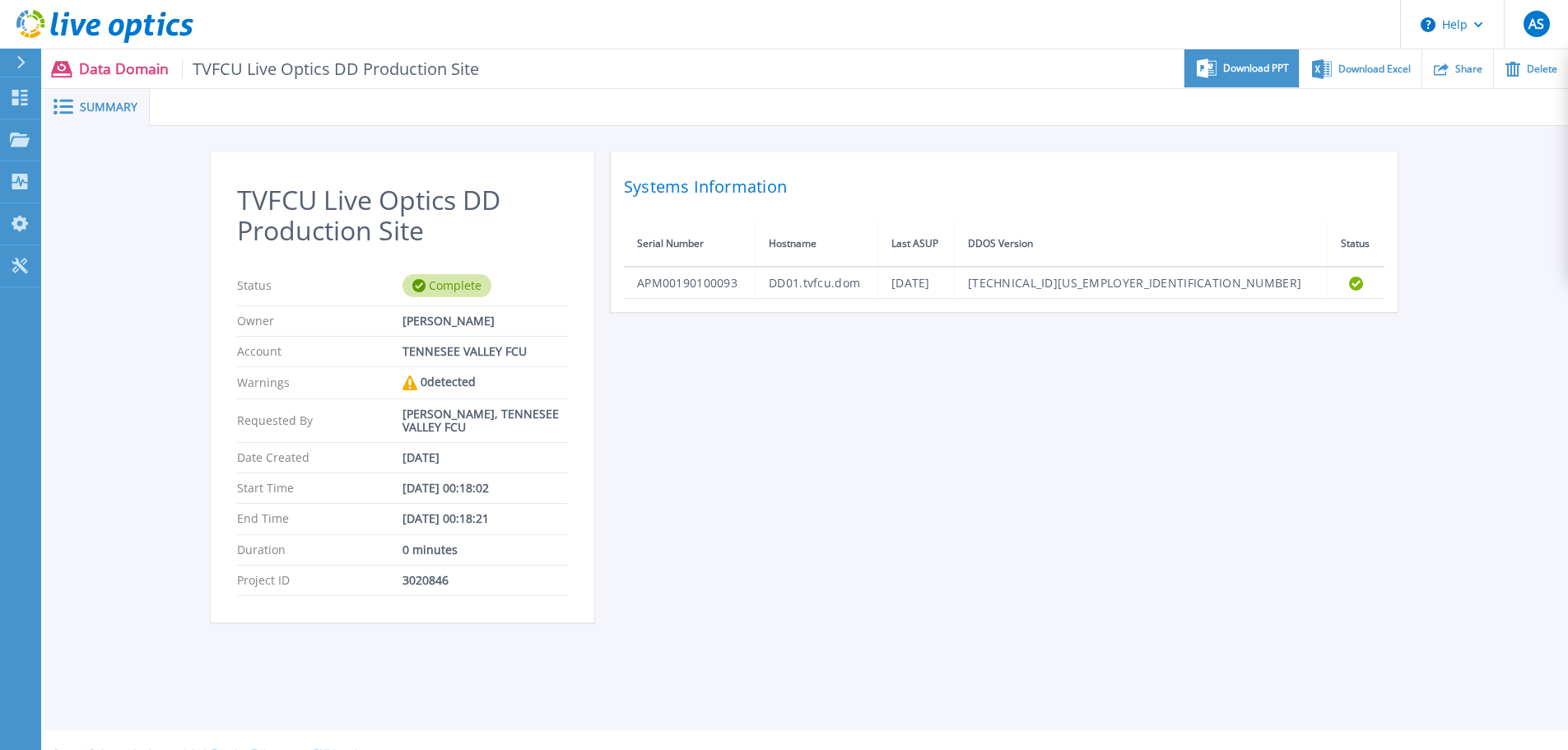
click at [1268, 73] on span "Download PPT" at bounding box center [1256, 69] width 66 height 10
click at [14, 100] on icon at bounding box center [20, 97] width 16 height 16
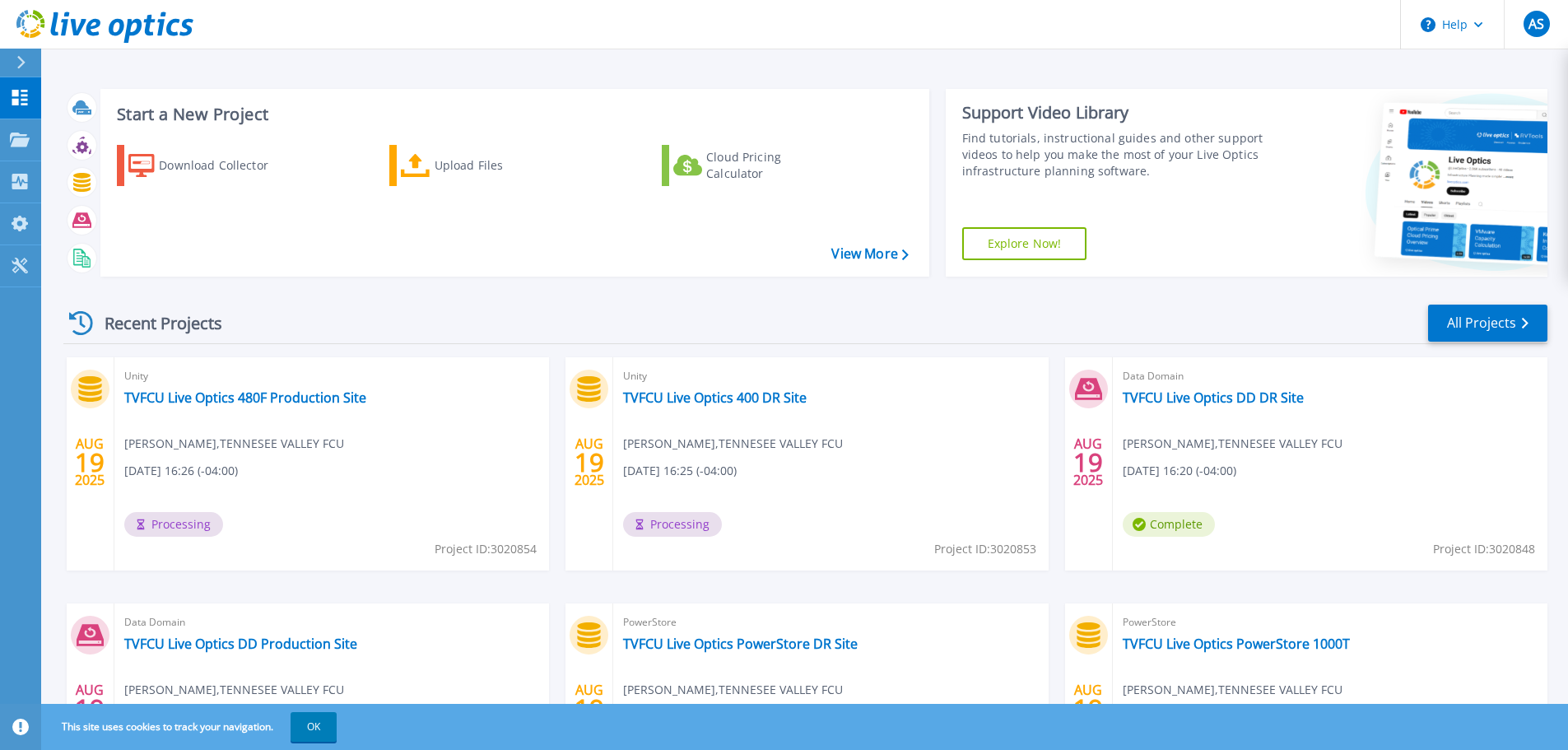
scroll to position [163, 0]
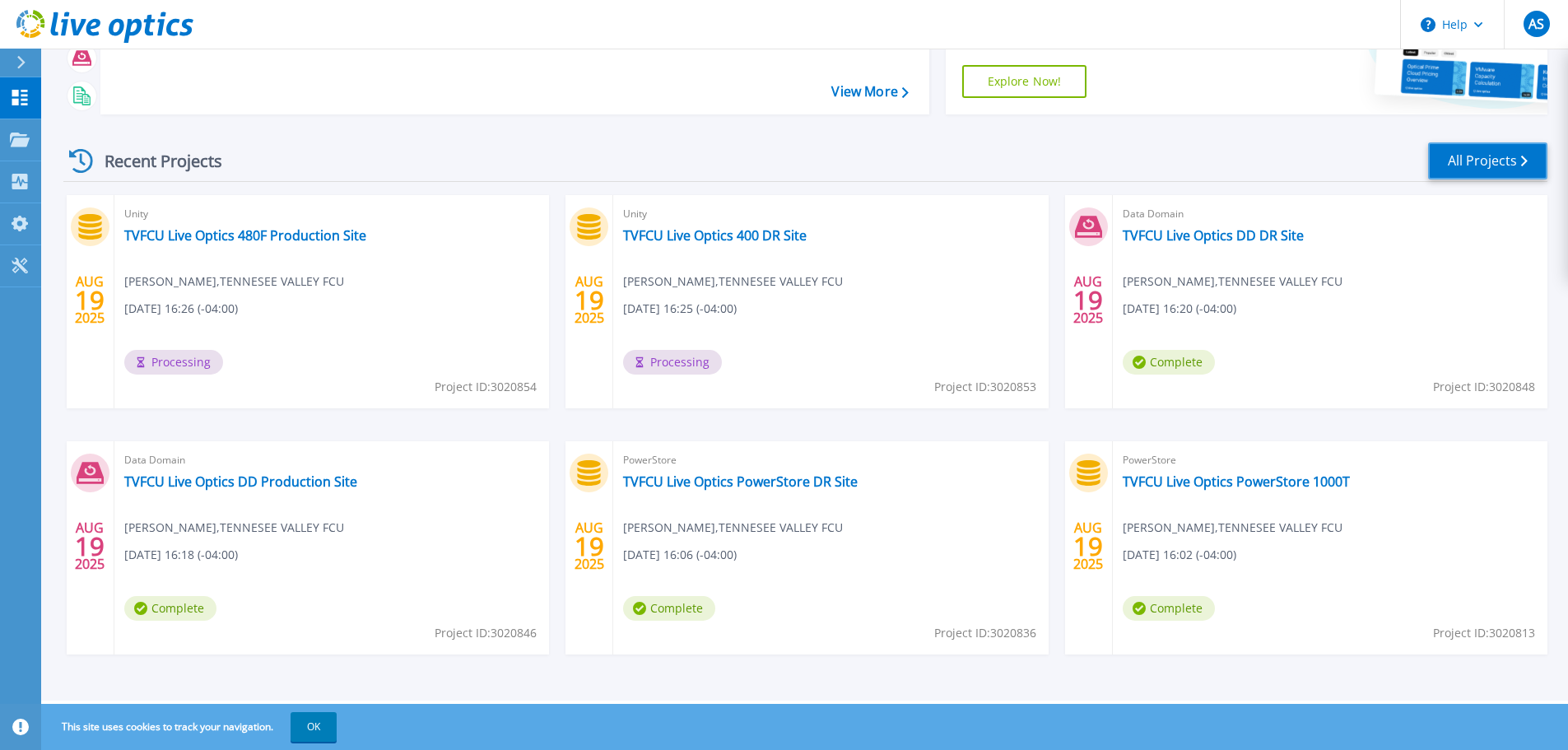
click at [1523, 164] on icon at bounding box center [1524, 161] width 7 height 11
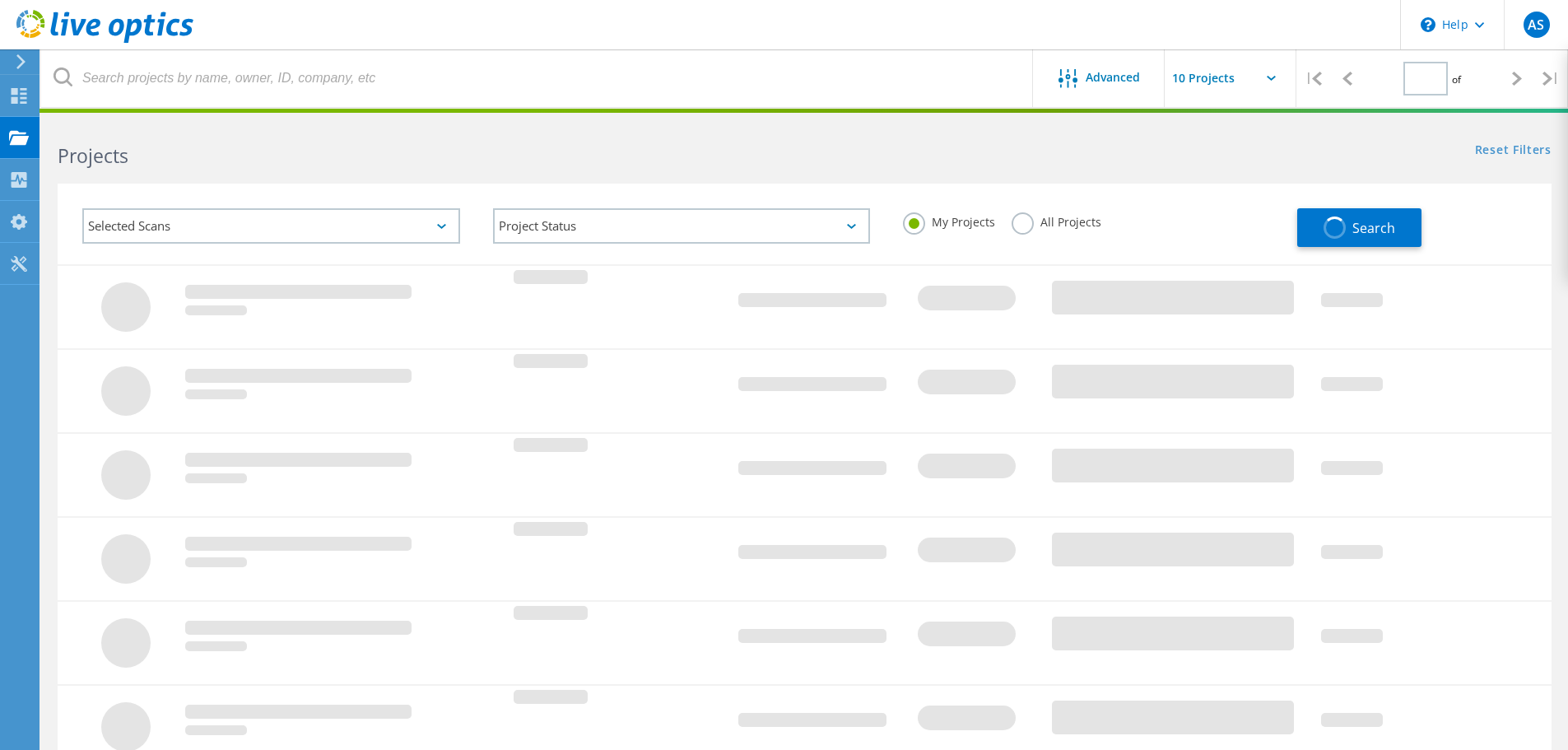
type input "1"
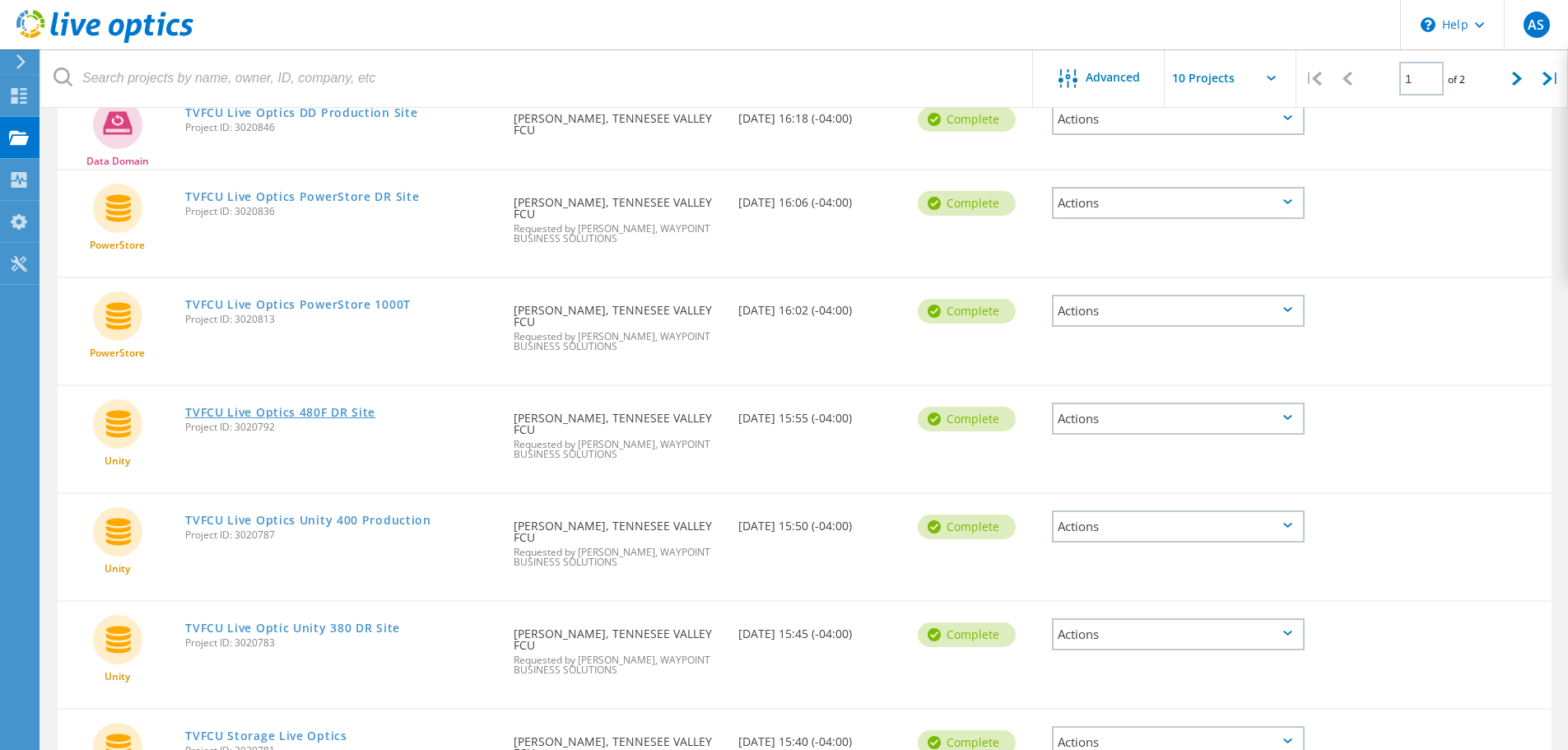
scroll to position [545, 0]
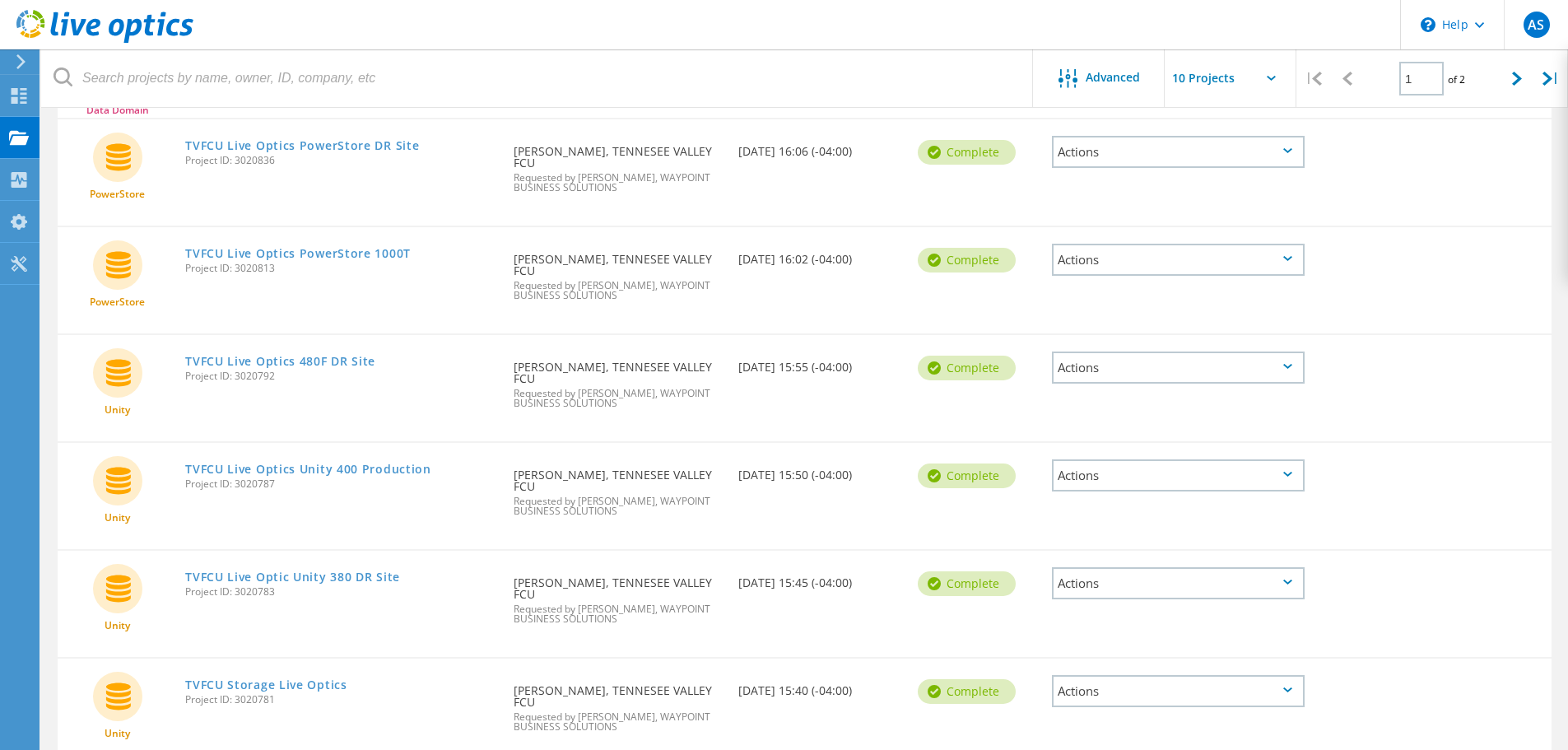
click at [304, 659] on div "TVFCU Storage Live Optics Project ID: 3020781" at bounding box center [341, 690] width 328 height 63
click at [303, 680] on link "TVFCU Storage Live Optics" at bounding box center [266, 685] width 162 height 12
